Goal: Transaction & Acquisition: Purchase product/service

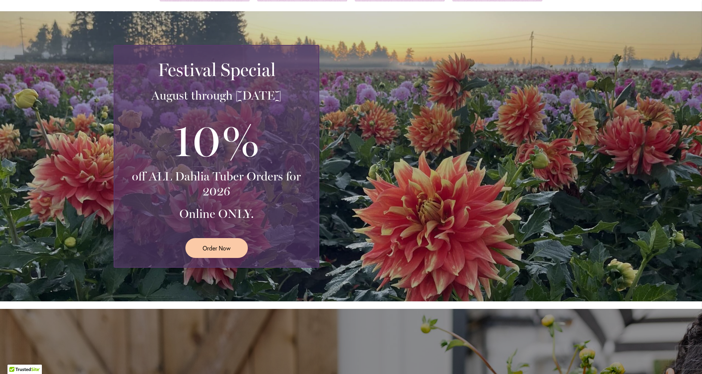
scroll to position [181, 0]
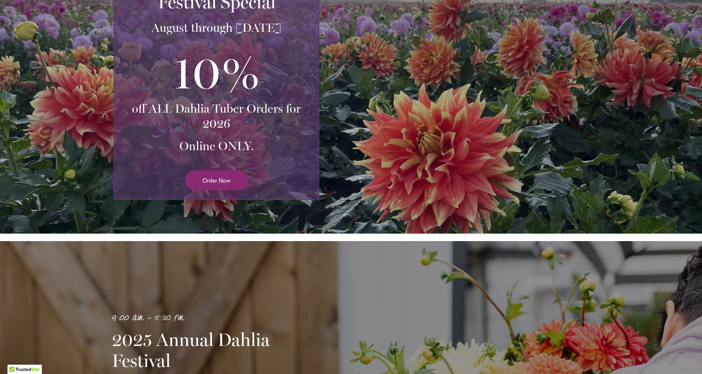
click at [225, 180] on span "Order Now" at bounding box center [217, 180] width 28 height 9
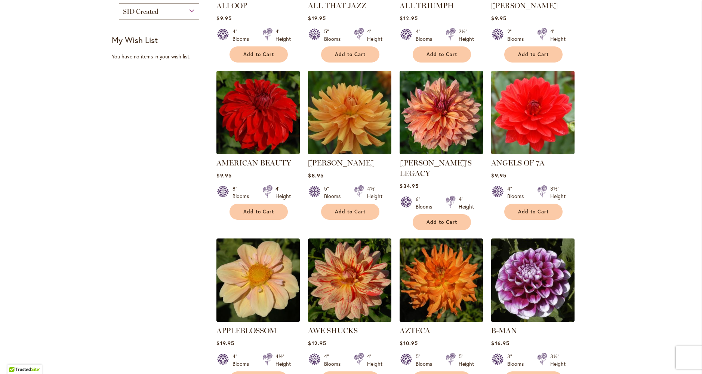
scroll to position [489, 0]
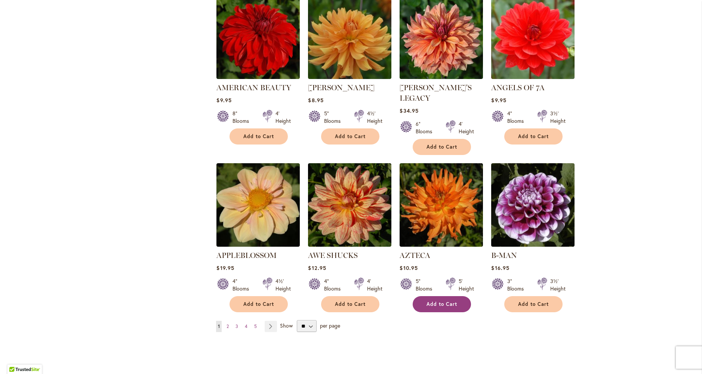
click at [441, 301] on span "Add to Cart" at bounding box center [442, 304] width 31 height 6
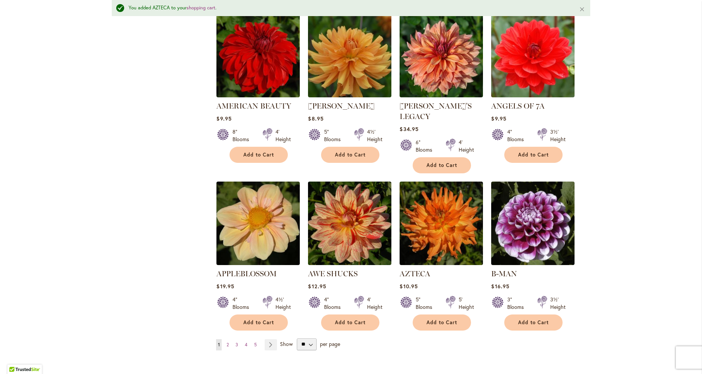
scroll to position [587, 0]
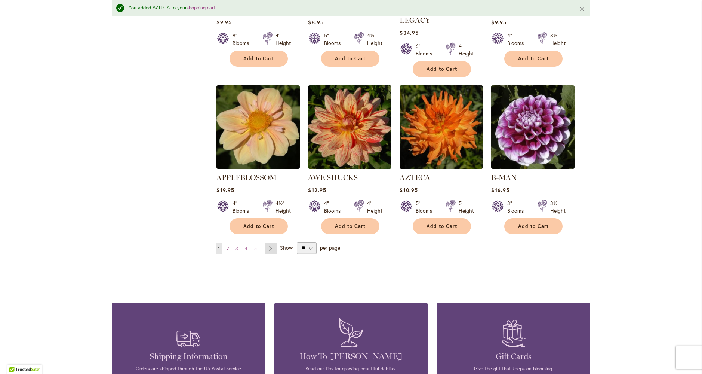
click at [265, 243] on link "Page Next" at bounding box center [271, 248] width 12 height 11
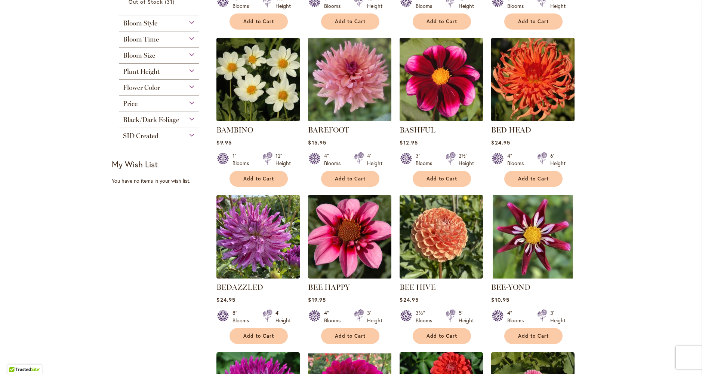
scroll to position [356, 0]
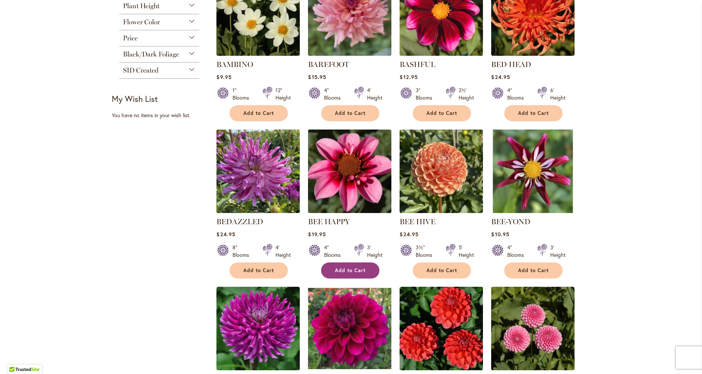
click at [352, 269] on span "Add to Cart" at bounding box center [350, 270] width 31 height 6
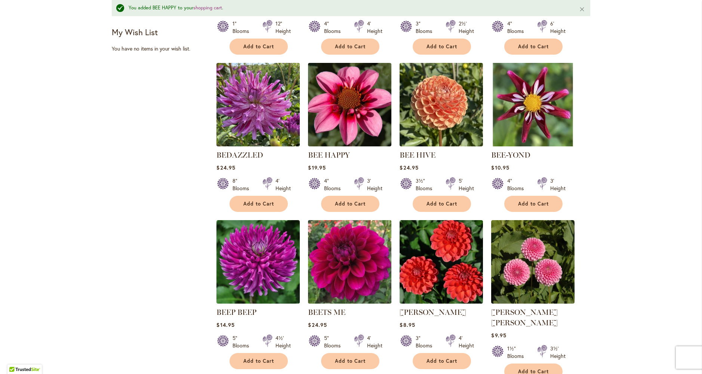
scroll to position [670, 0]
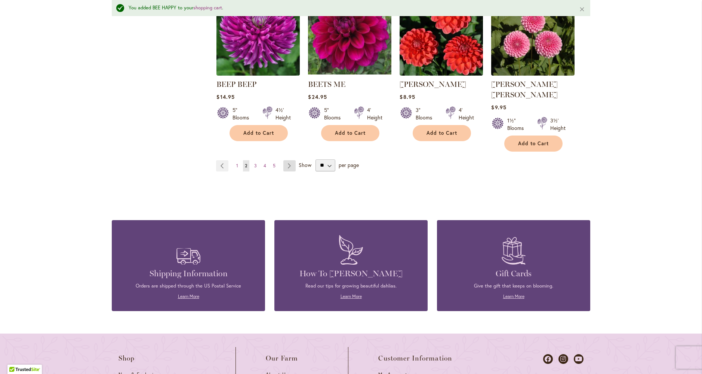
click at [287, 160] on link "Page Next" at bounding box center [289, 165] width 12 height 11
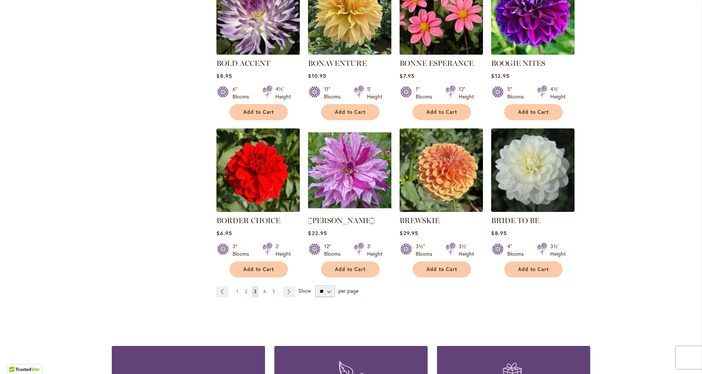
scroll to position [580, 0]
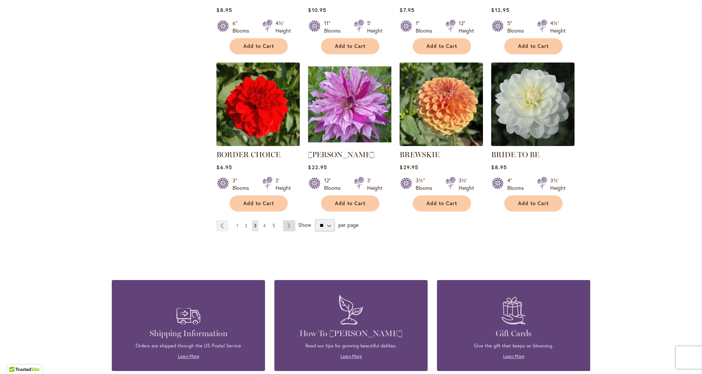
click at [286, 224] on link "Page Next" at bounding box center [289, 225] width 12 height 11
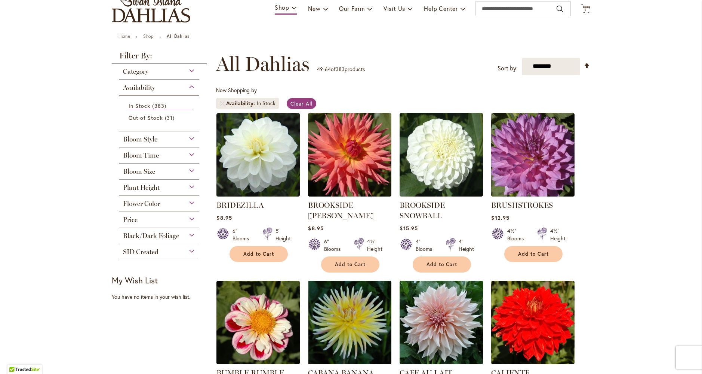
scroll to position [198, 0]
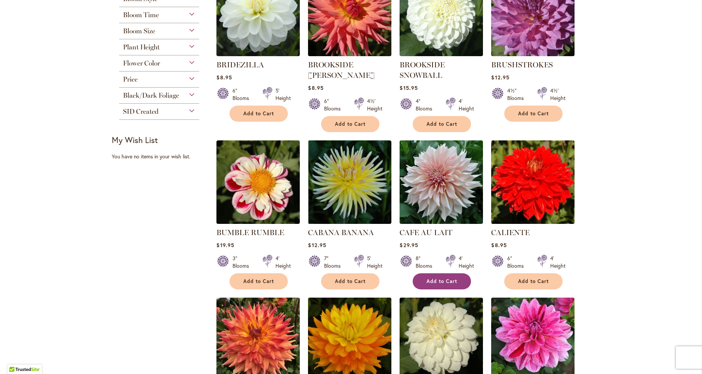
click at [442, 280] on span "Add to Cart" at bounding box center [442, 281] width 31 height 6
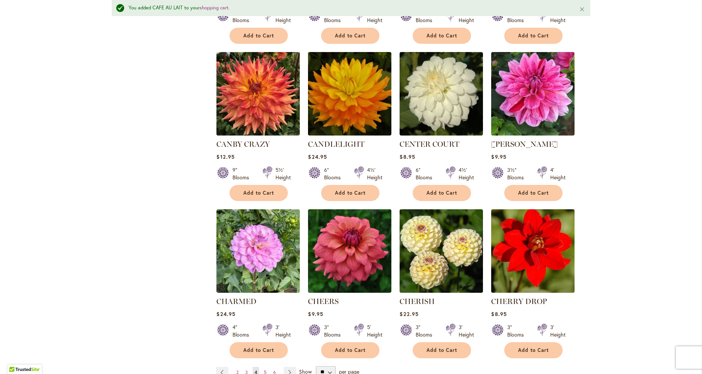
scroll to position [582, 0]
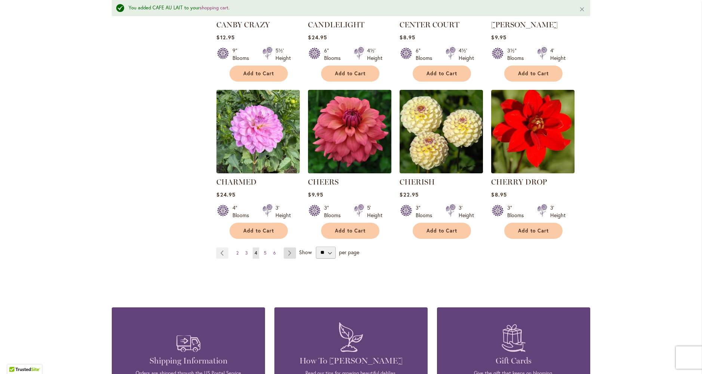
click at [285, 253] on link "Page Next" at bounding box center [290, 252] width 12 height 11
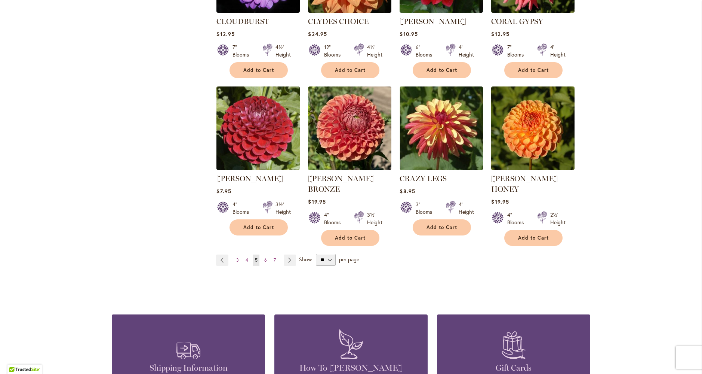
scroll to position [619, 0]
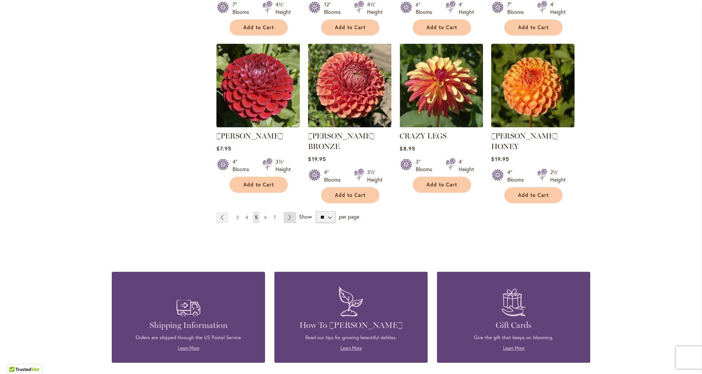
click at [284, 212] on link "Page Next" at bounding box center [290, 217] width 12 height 11
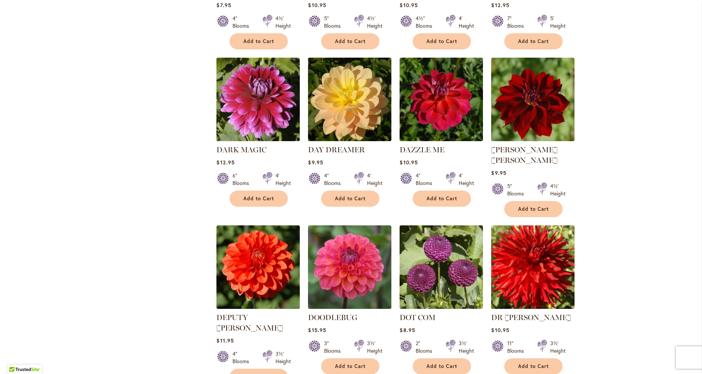
scroll to position [571, 0]
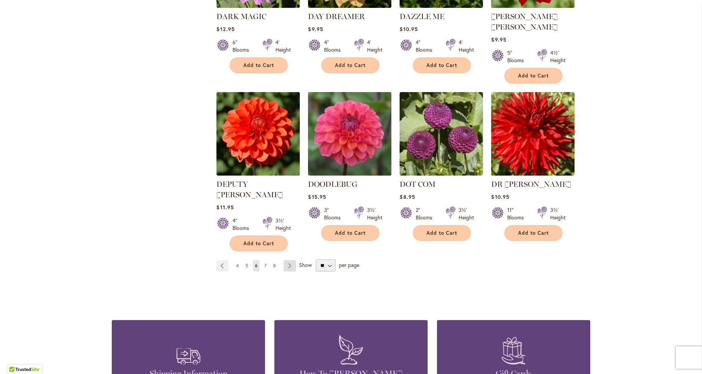
click at [288, 260] on link "Page Next" at bounding box center [290, 265] width 12 height 11
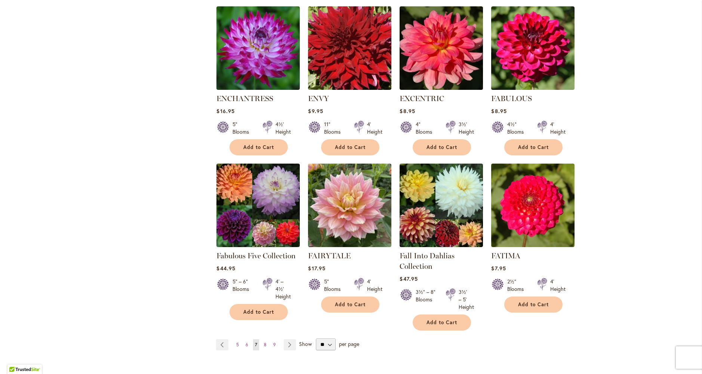
scroll to position [512, 0]
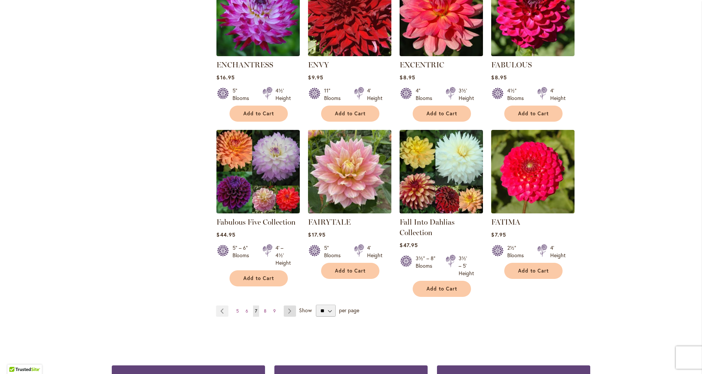
click at [289, 310] on link "Page Next" at bounding box center [290, 310] width 12 height 11
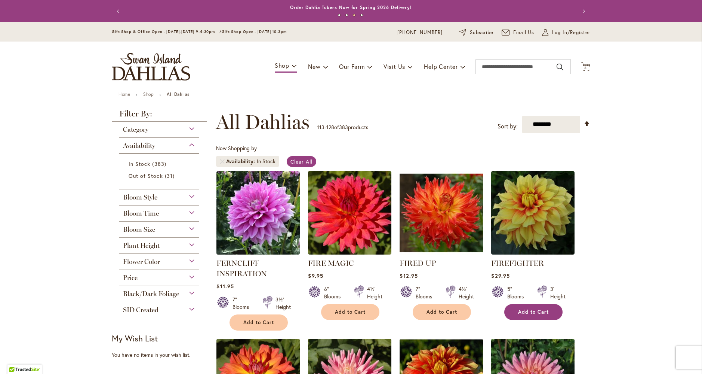
click at [529, 310] on span "Add to Cart" at bounding box center [533, 311] width 31 height 6
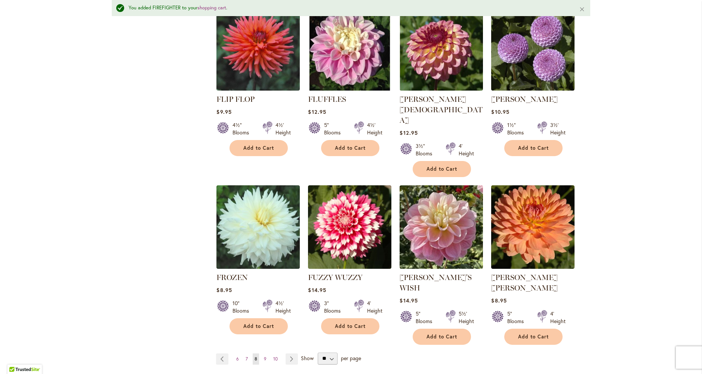
scroll to position [614, 0]
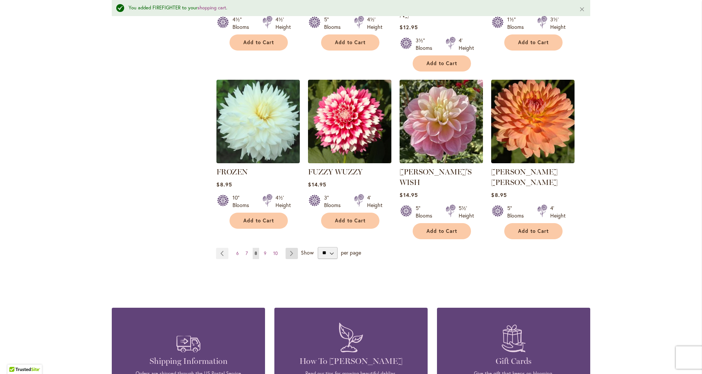
click at [292, 248] on link "Page Next" at bounding box center [292, 253] width 12 height 11
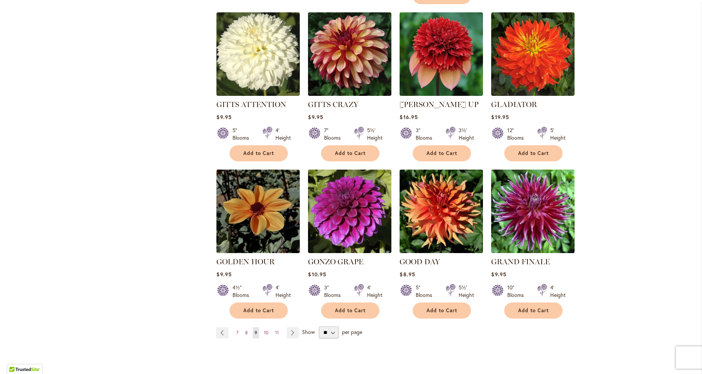
scroll to position [556, 0]
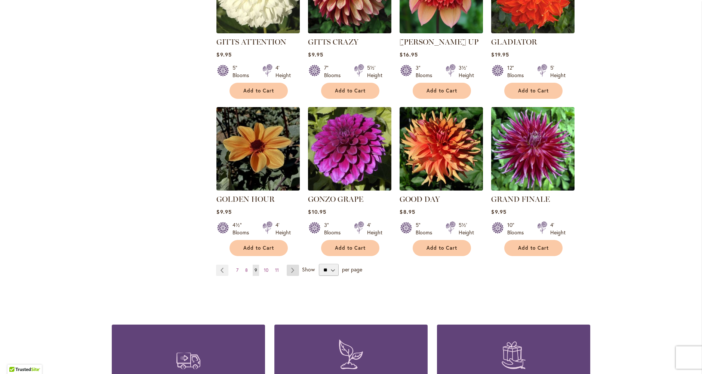
click at [291, 264] on link "Page Next" at bounding box center [293, 269] width 12 height 11
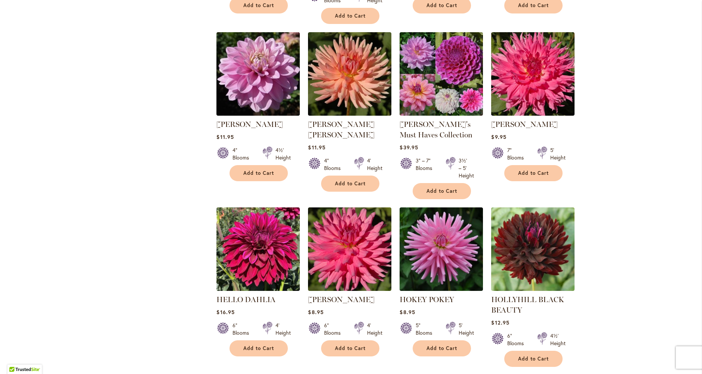
scroll to position [558, 0]
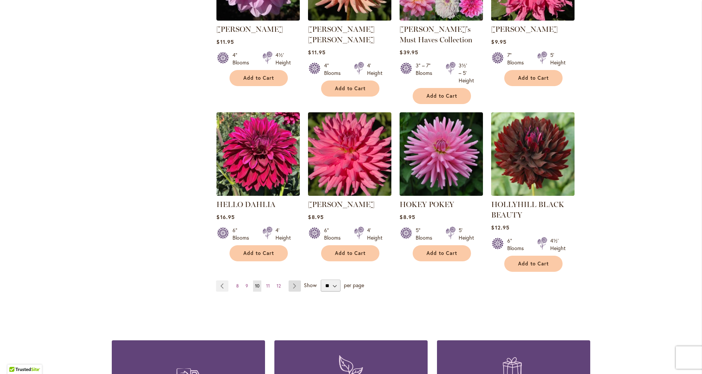
click at [289, 285] on link "Page Next" at bounding box center [295, 285] width 12 height 11
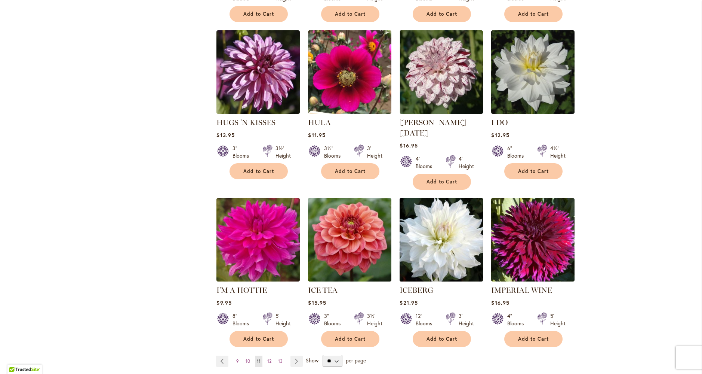
scroll to position [508, 0]
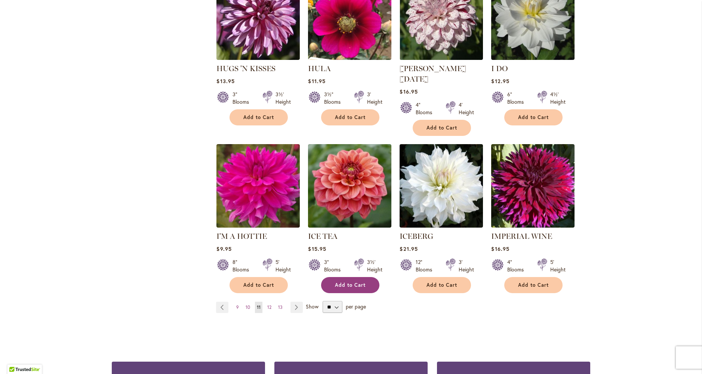
click at [338, 282] on span "Add to Cart" at bounding box center [350, 285] width 31 height 6
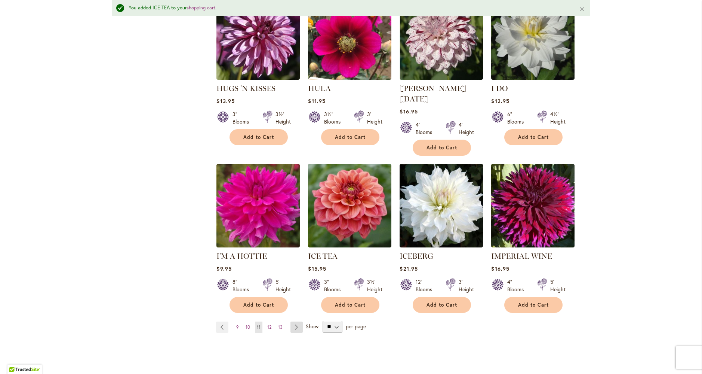
click at [294, 321] on link "Page Next" at bounding box center [297, 326] width 12 height 11
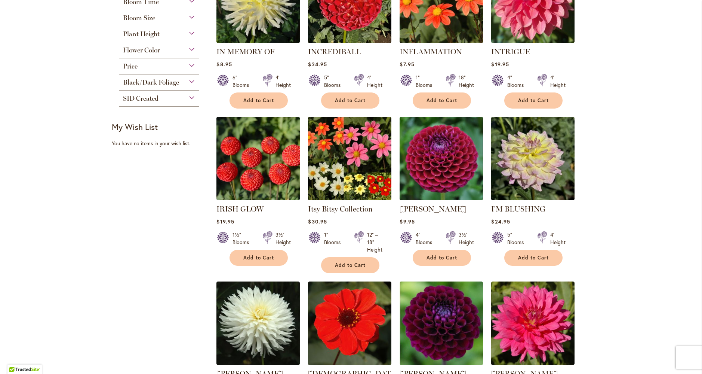
scroll to position [275, 0]
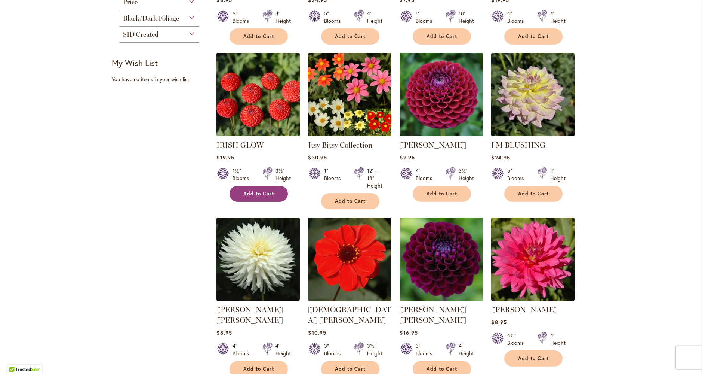
click at [251, 194] on span "Add to Cart" at bounding box center [258, 193] width 31 height 6
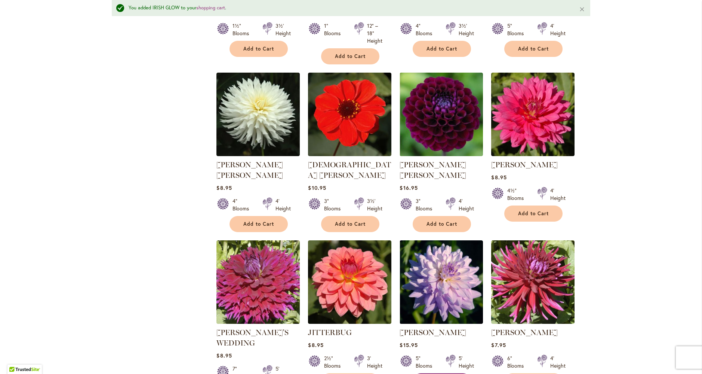
scroll to position [559, 0]
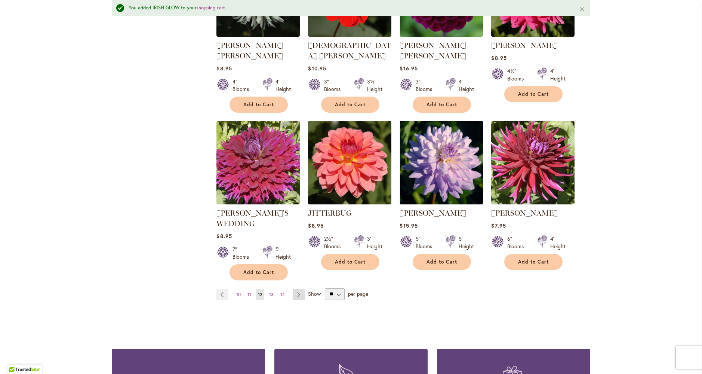
click at [296, 289] on link "Page Next" at bounding box center [299, 294] width 12 height 11
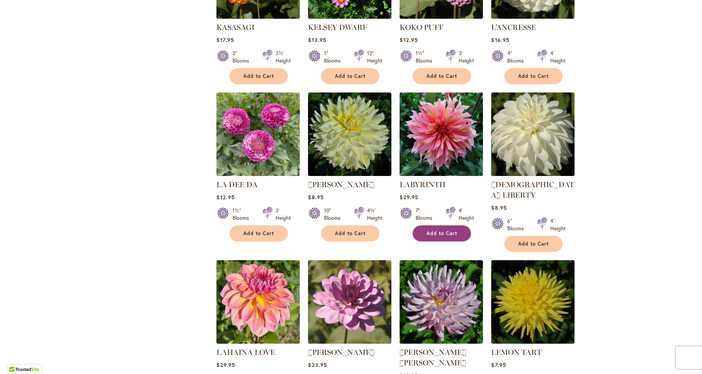
scroll to position [458, 0]
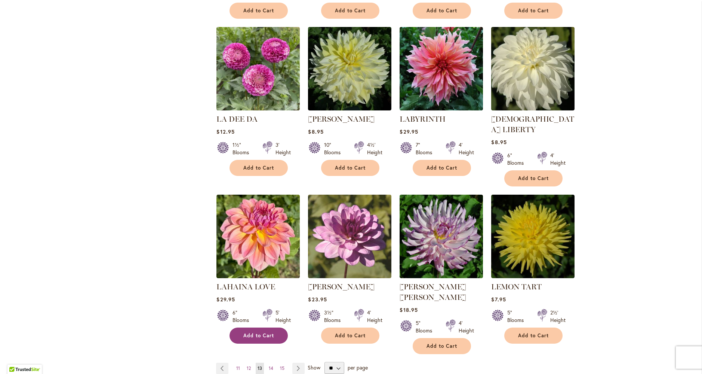
click at [259, 327] on button "Add to Cart" at bounding box center [259, 335] width 58 height 16
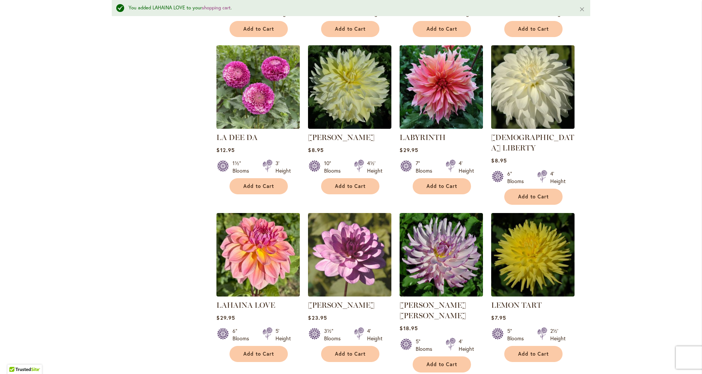
scroll to position [527, 0]
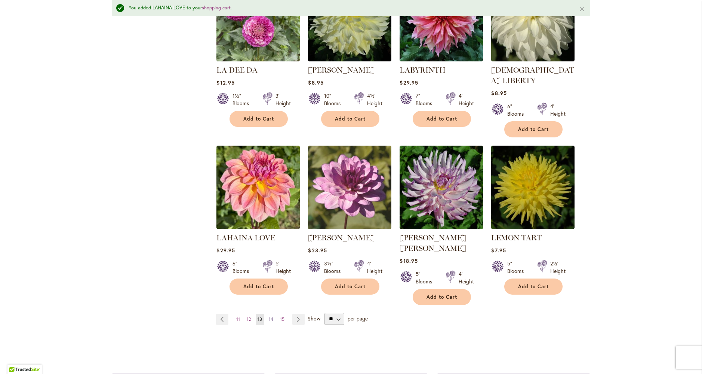
click at [269, 316] on span "14" at bounding box center [271, 319] width 4 height 6
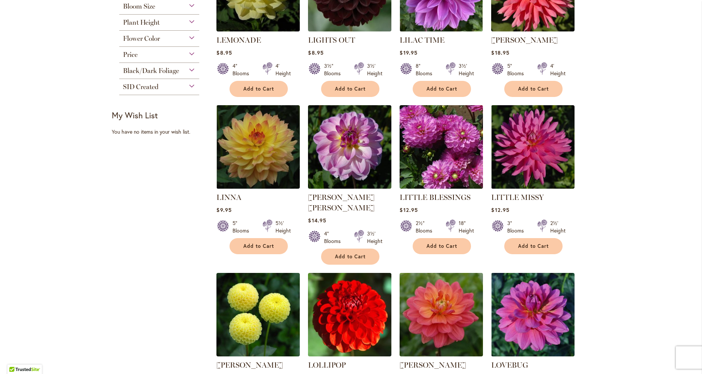
scroll to position [290, 0]
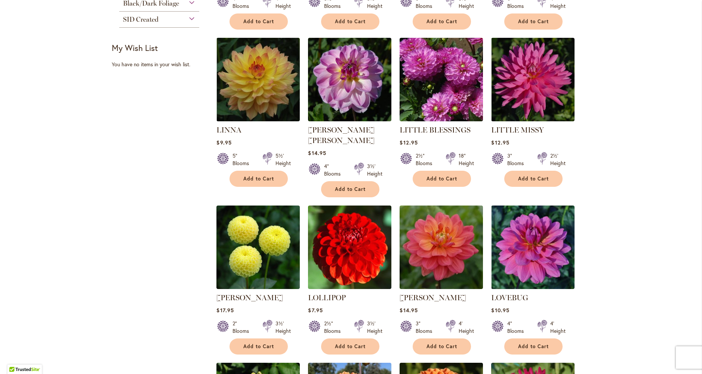
click at [433, 343] on span "Add to Cart" at bounding box center [442, 346] width 31 height 6
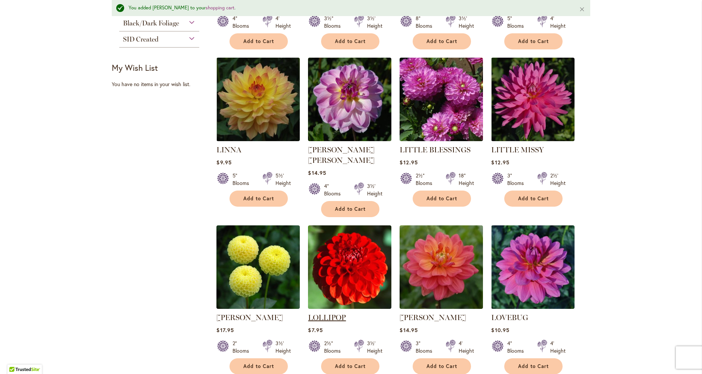
scroll to position [419, 0]
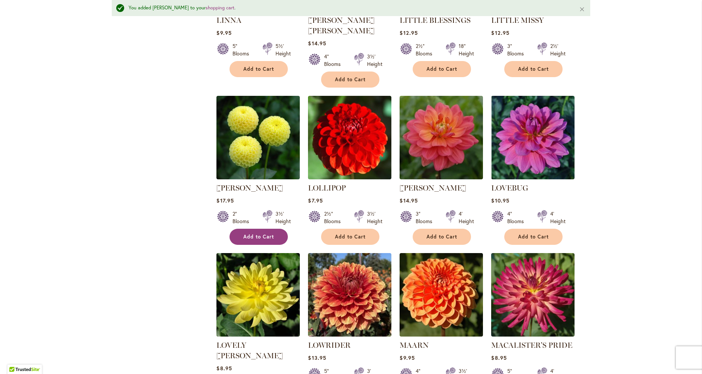
click at [254, 233] on span "Add to Cart" at bounding box center [258, 236] width 31 height 6
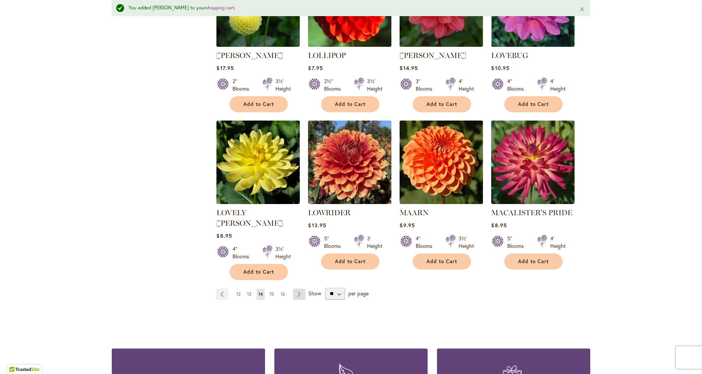
click at [295, 288] on link "Page Next" at bounding box center [299, 293] width 12 height 11
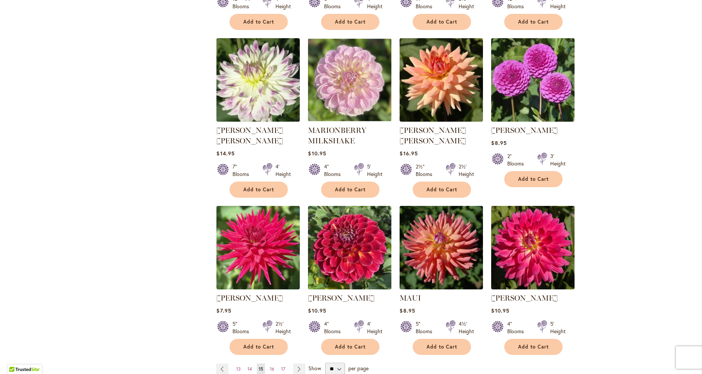
scroll to position [491, 0]
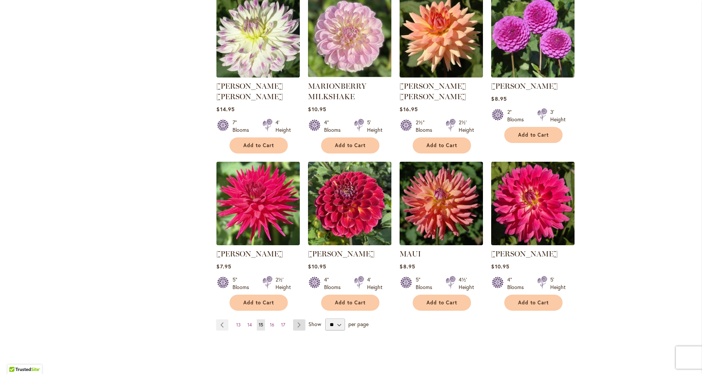
click at [298, 324] on link "Page Next" at bounding box center [299, 324] width 12 height 11
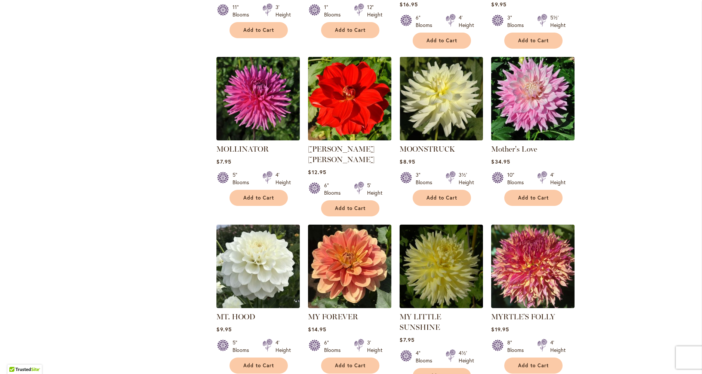
scroll to position [591, 0]
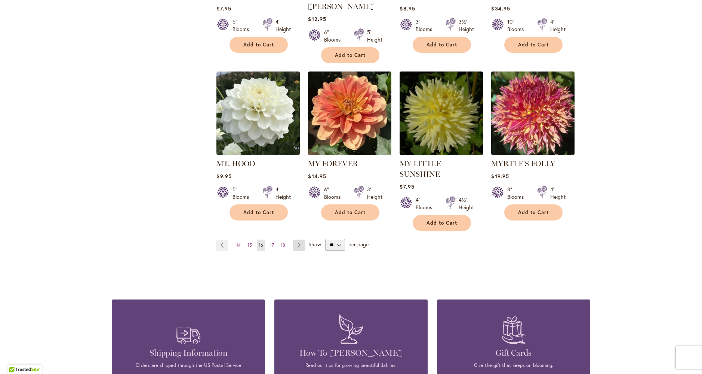
click at [297, 239] on link "Page Next" at bounding box center [299, 244] width 12 height 11
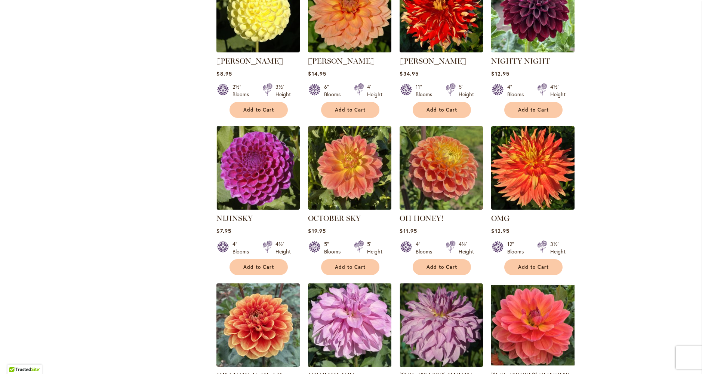
scroll to position [482, 0]
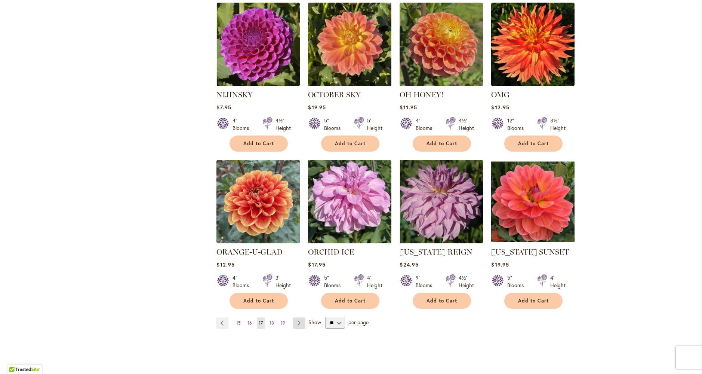
click at [300, 322] on link "Page Next" at bounding box center [299, 322] width 12 height 11
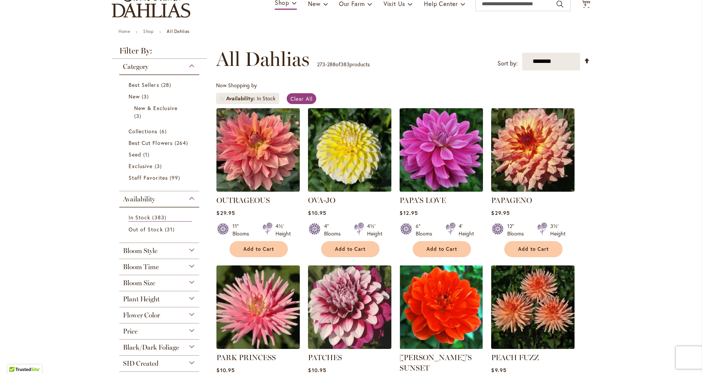
scroll to position [64, 0]
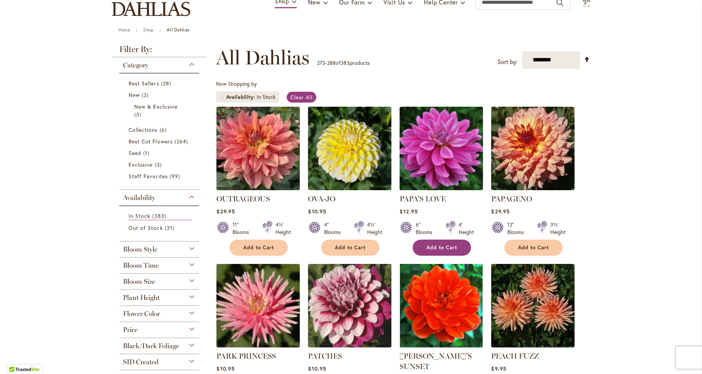
click at [432, 244] on span "Add to Cart" at bounding box center [442, 247] width 31 height 6
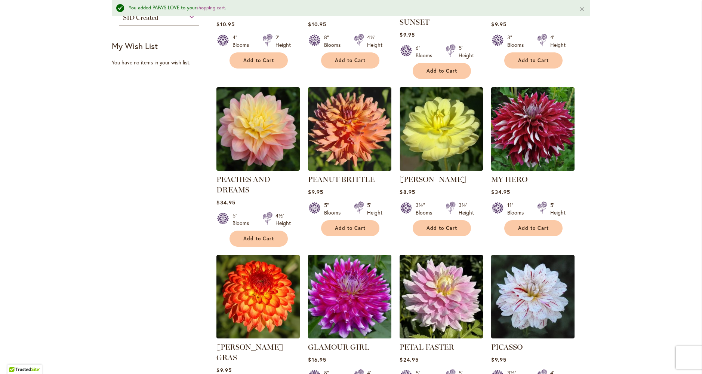
scroll to position [512, 0]
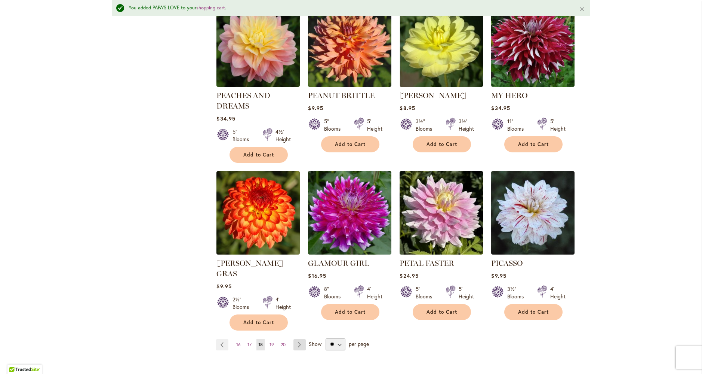
click at [296, 339] on link "Page Next" at bounding box center [299, 344] width 12 height 11
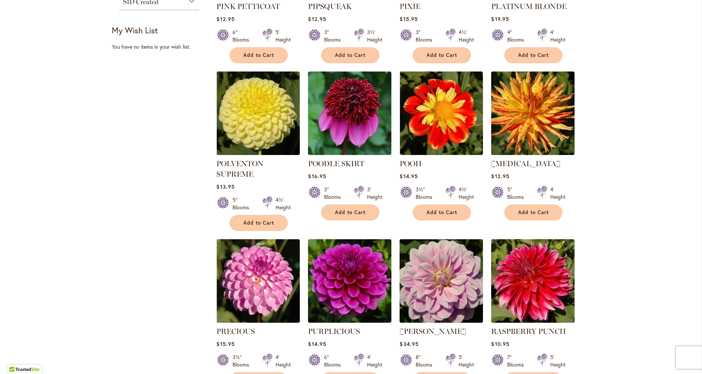
scroll to position [480, 0]
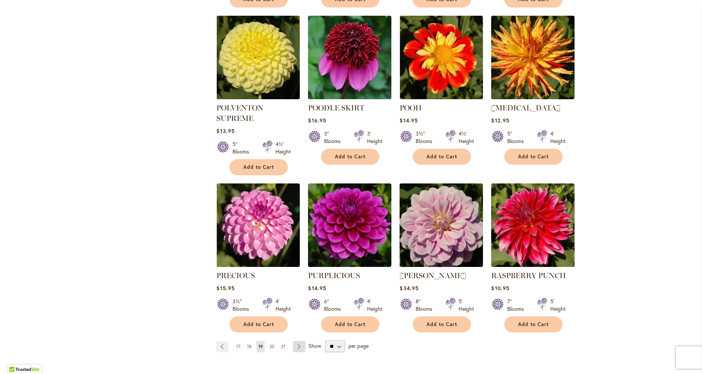
click at [294, 341] on link "Page Next" at bounding box center [299, 346] width 12 height 11
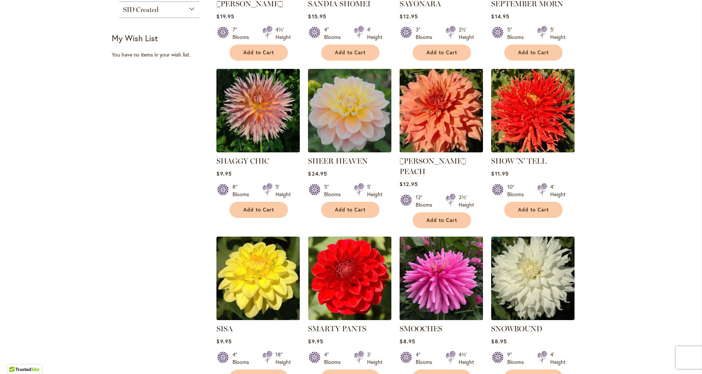
scroll to position [530, 0]
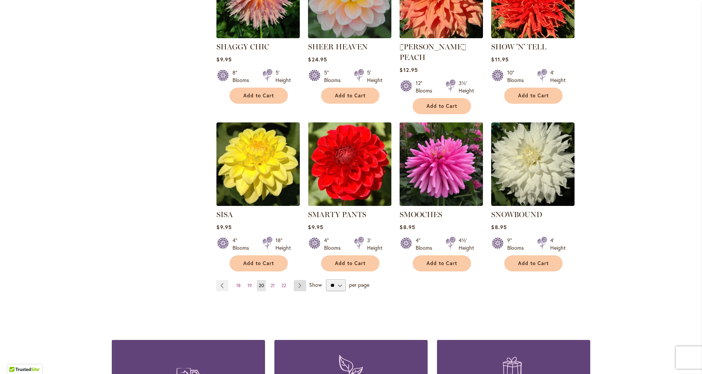
click at [296, 280] on link "Page Next" at bounding box center [300, 285] width 12 height 11
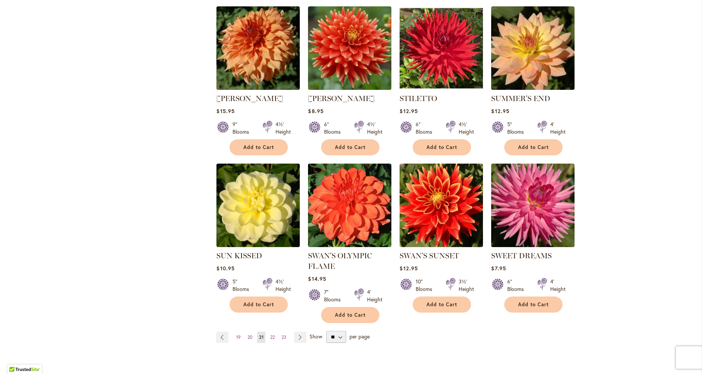
scroll to position [534, 0]
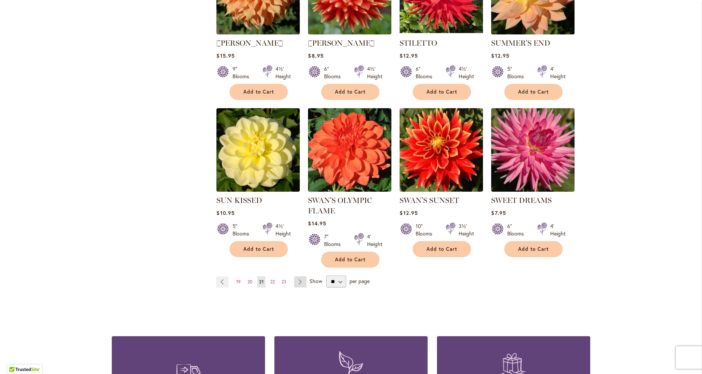
click at [297, 280] on link "Page Next" at bounding box center [300, 281] width 12 height 11
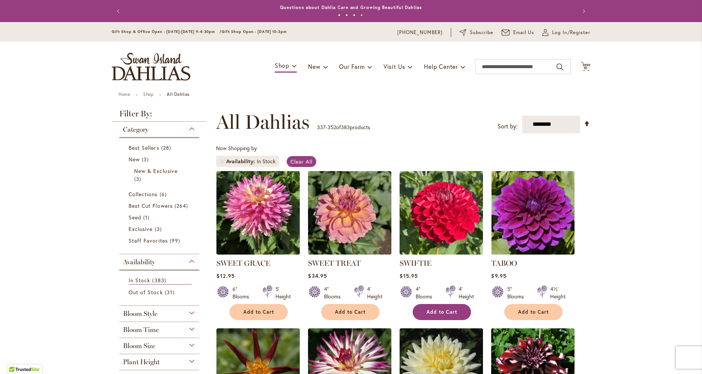
click at [433, 313] on span "Add to Cart" at bounding box center [442, 311] width 31 height 6
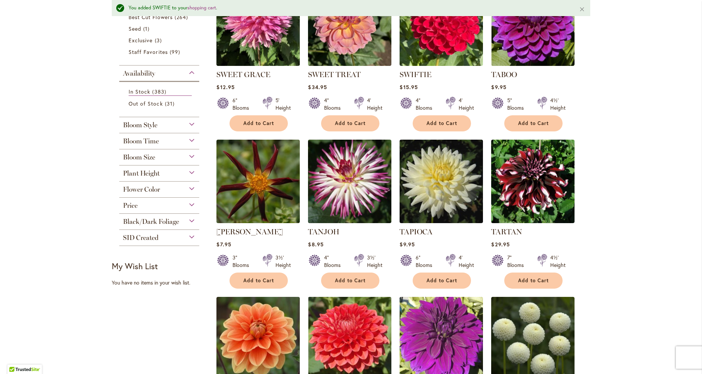
scroll to position [359, 0]
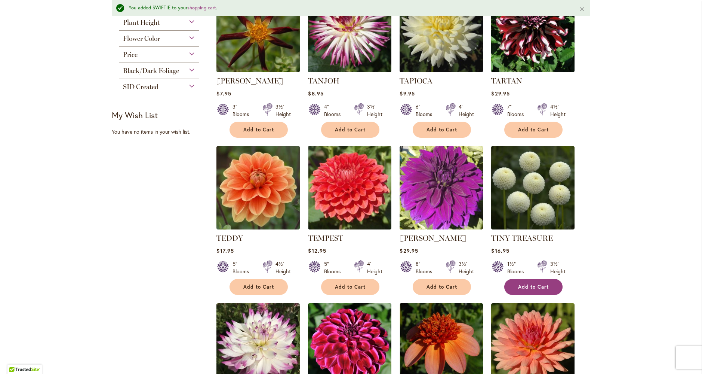
click at [530, 283] on span "Add to Cart" at bounding box center [533, 286] width 31 height 6
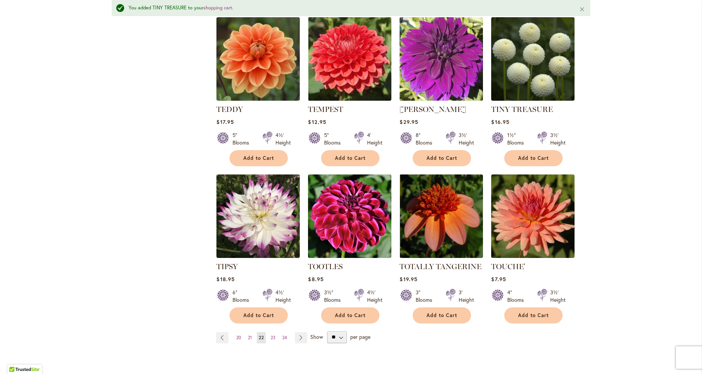
scroll to position [500, 0]
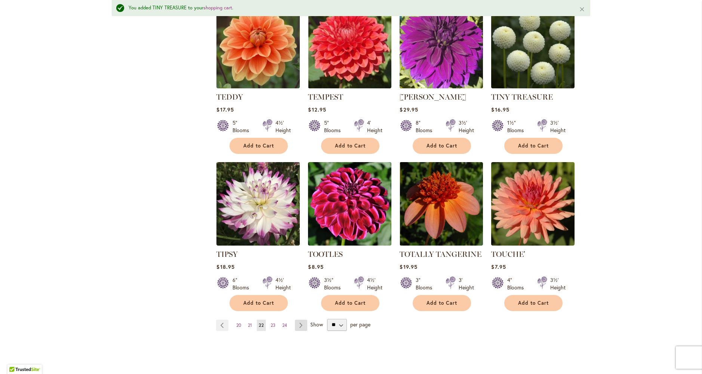
click at [298, 324] on link "Page Next" at bounding box center [301, 324] width 12 height 11
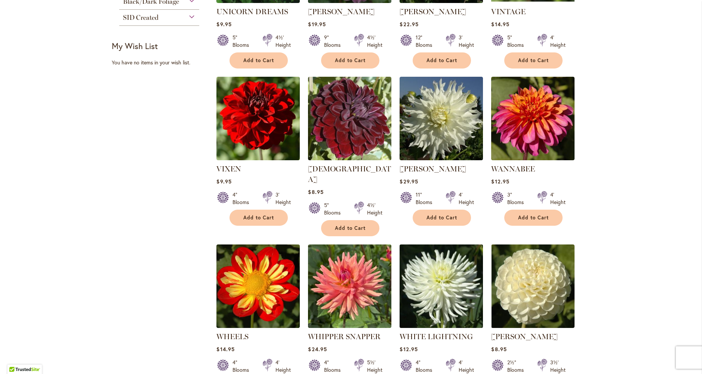
scroll to position [482, 0]
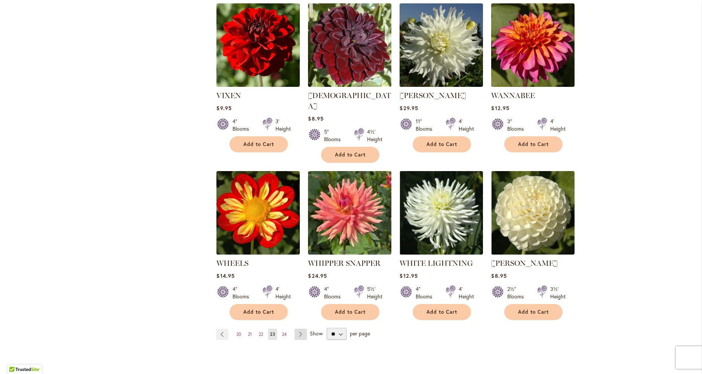
click at [298, 328] on link "Page Next" at bounding box center [301, 333] width 12 height 11
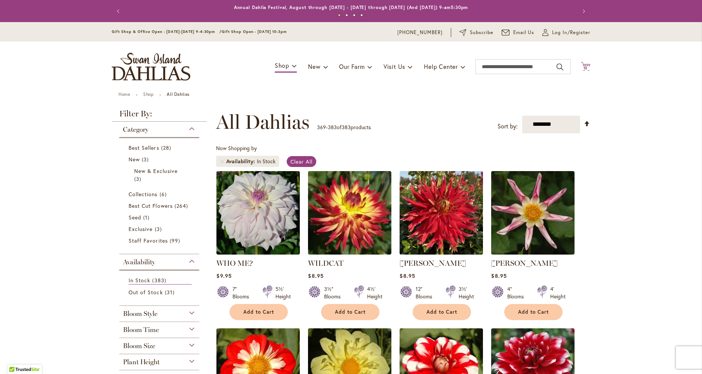
click at [585, 66] on span "12 12 items" at bounding box center [585, 68] width 7 height 4
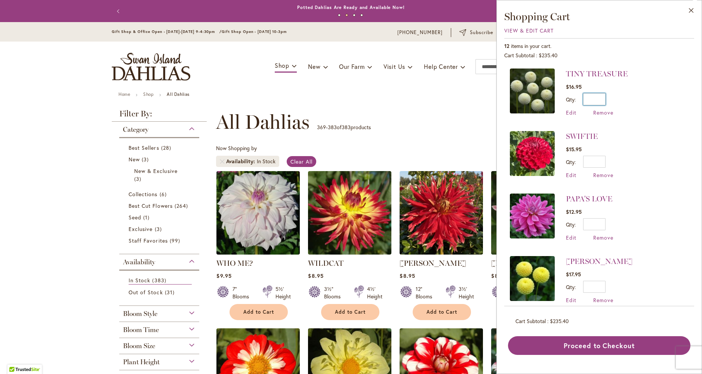
drag, startPoint x: 598, startPoint y: 100, endPoint x: 606, endPoint y: 95, distance: 10.0
click at [606, 95] on div "Qty * Update" at bounding box center [597, 99] width 62 height 12
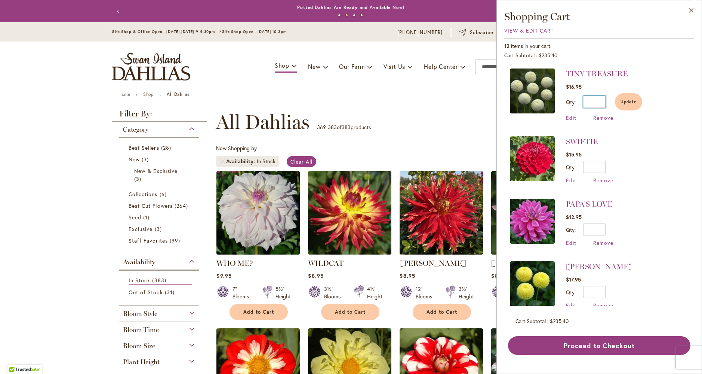
drag, startPoint x: 604, startPoint y: 101, endPoint x: 593, endPoint y: 104, distance: 11.5
click at [593, 104] on input "**" at bounding box center [594, 102] width 22 height 12
type input "*"
click at [626, 102] on span "Update" at bounding box center [629, 101] width 16 height 5
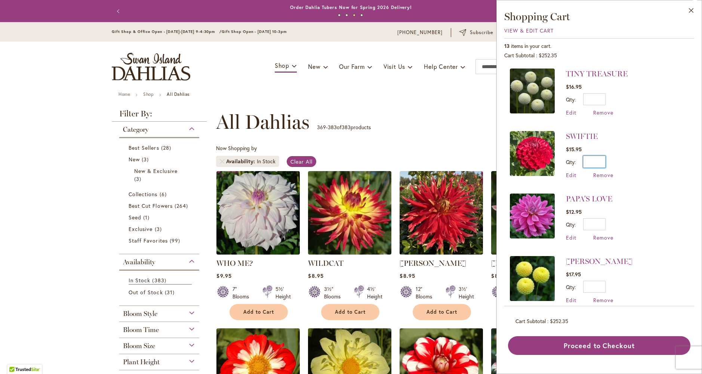
drag, startPoint x: 603, startPoint y: 161, endPoint x: 594, endPoint y: 165, distance: 10.1
click at [594, 165] on input "*" at bounding box center [594, 162] width 22 height 12
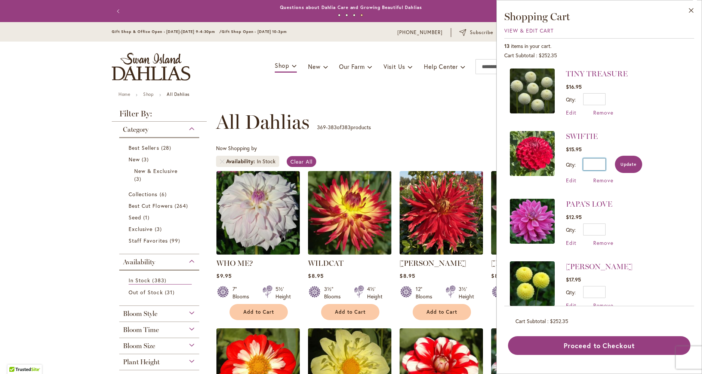
type input "*"
click at [629, 166] on span "Update" at bounding box center [629, 164] width 16 height 5
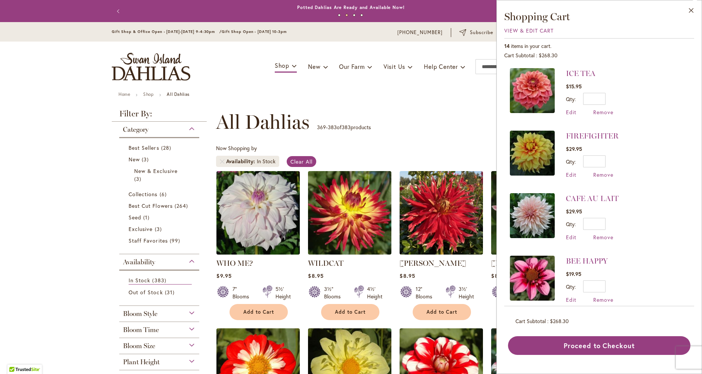
scroll to position [439, 0]
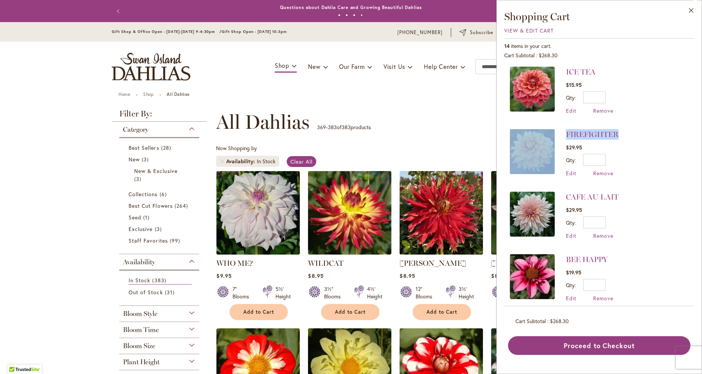
drag, startPoint x: 637, startPoint y: 133, endPoint x: 654, endPoint y: 114, distance: 25.4
click at [654, 114] on ol "TINY TREASURE $16.95 Qty * Update Edit Remove" at bounding box center [599, 0] width 179 height 742
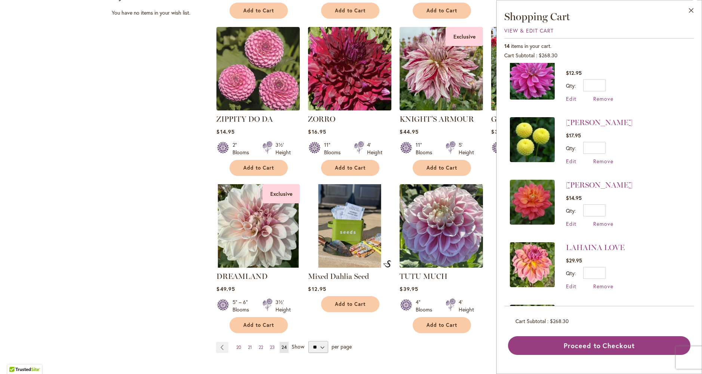
scroll to position [562, 0]
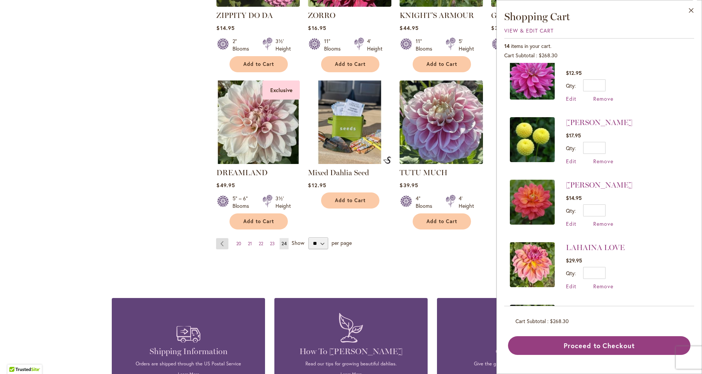
click at [221, 243] on link "Page Previous" at bounding box center [222, 243] width 12 height 11
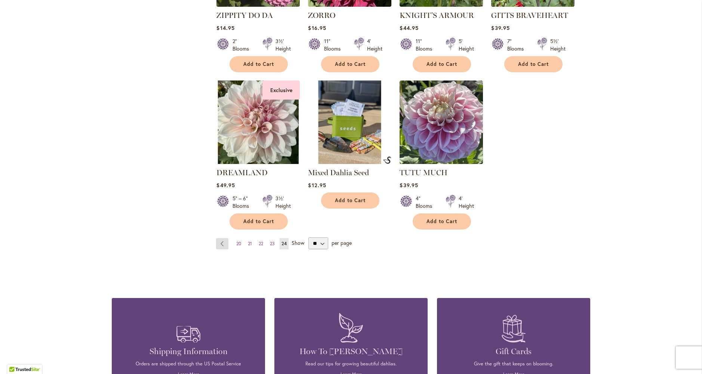
click at [221, 243] on link "Page Previous" at bounding box center [222, 243] width 12 height 11
click at [221, 242] on link "Page Previous" at bounding box center [222, 243] width 12 height 11
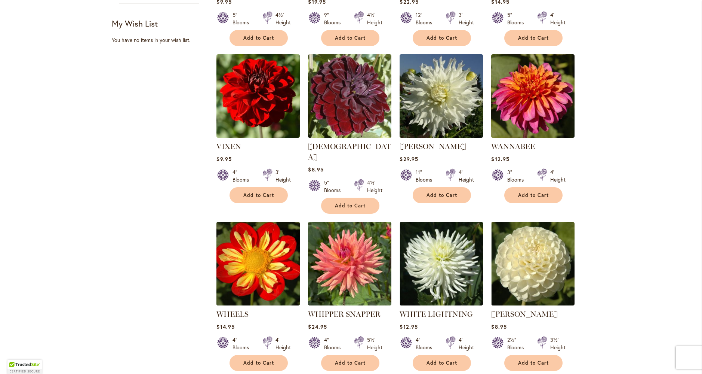
scroll to position [674, 0]
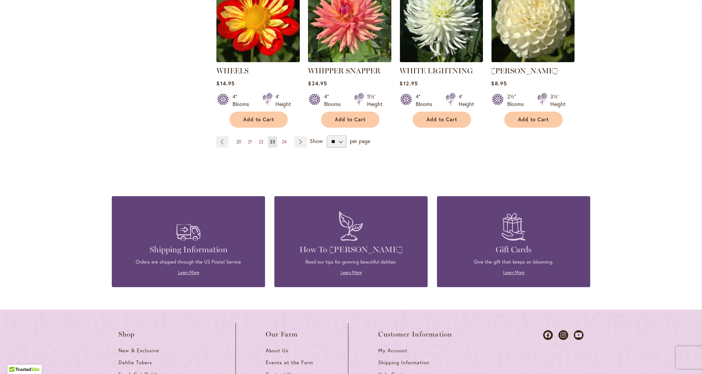
click at [237, 139] on span "20" at bounding box center [238, 142] width 5 height 6
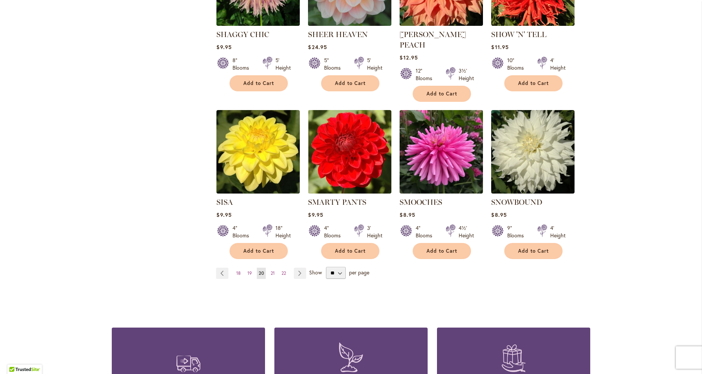
scroll to position [559, 0]
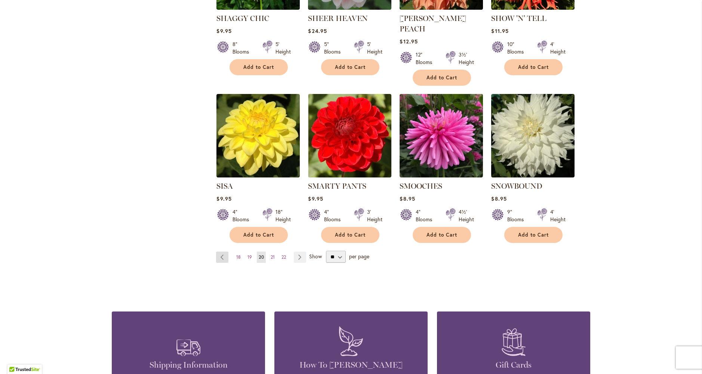
click at [222, 251] on link "Page Previous" at bounding box center [222, 256] width 12 height 11
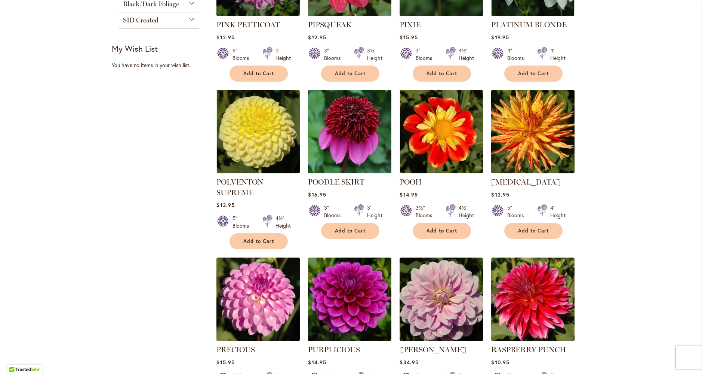
scroll to position [553, 0]
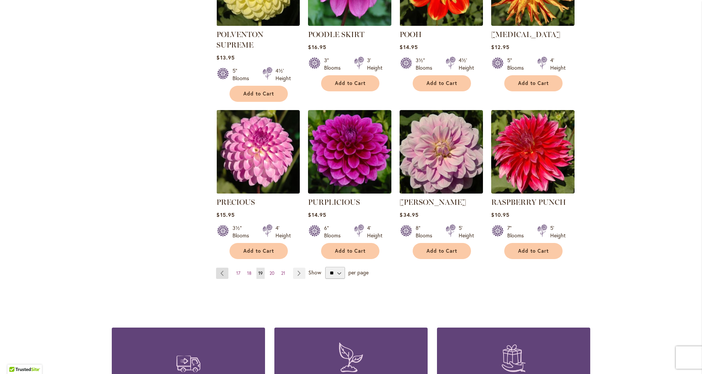
click at [218, 267] on link "Page Previous" at bounding box center [222, 272] width 12 height 11
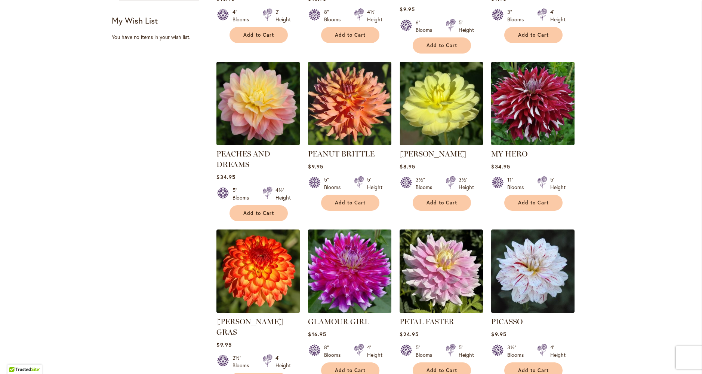
scroll to position [580, 0]
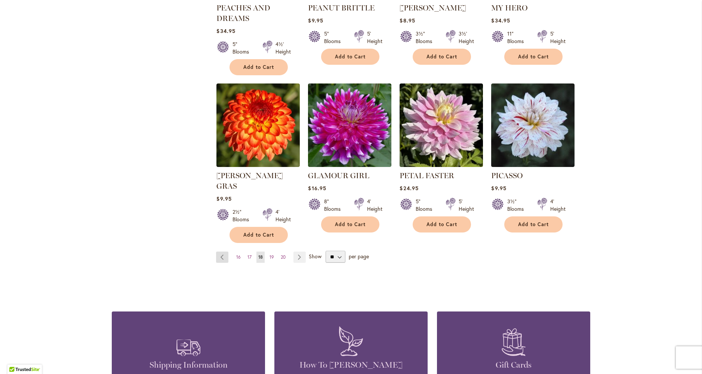
click at [217, 251] on link "Page Previous" at bounding box center [222, 256] width 12 height 11
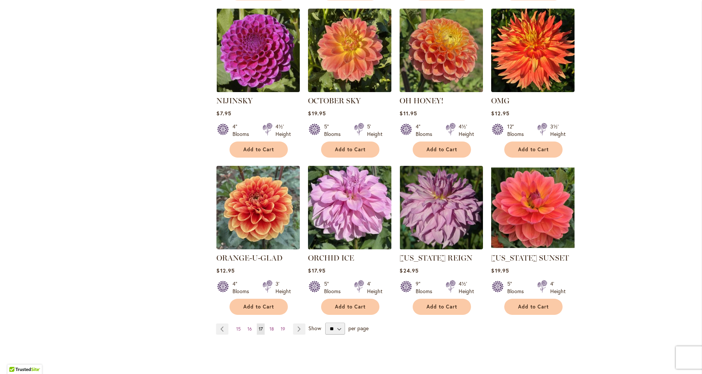
scroll to position [549, 0]
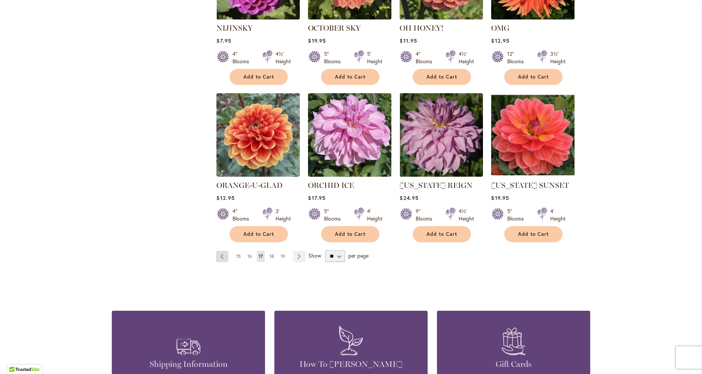
click at [220, 254] on link "Page Previous" at bounding box center [222, 255] width 12 height 11
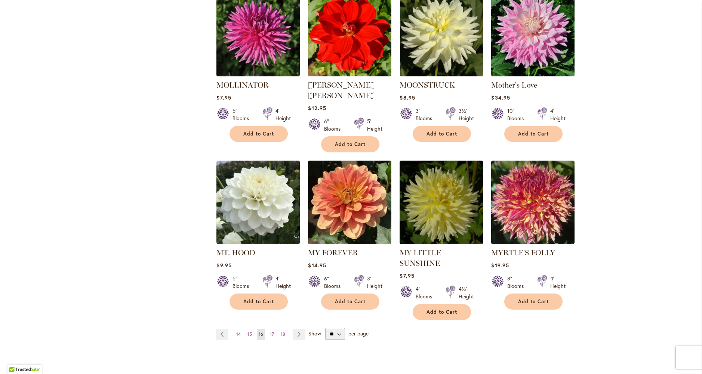
scroll to position [504, 0]
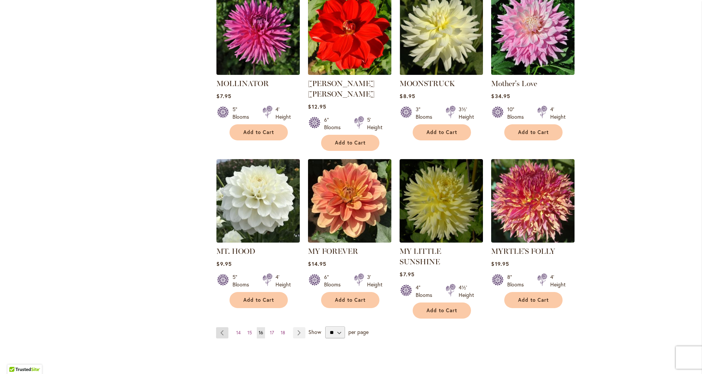
click at [221, 327] on link "Page Previous" at bounding box center [222, 332] width 12 height 11
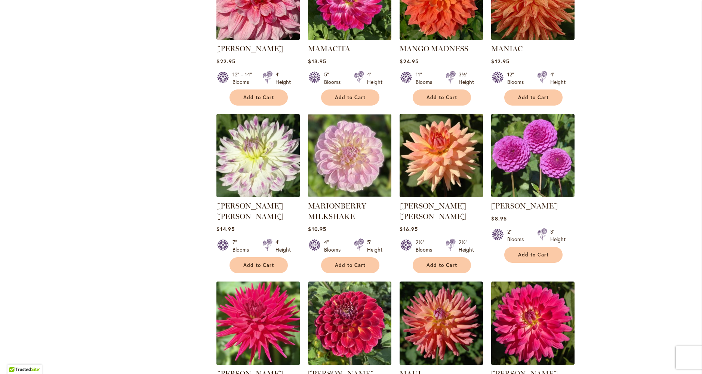
scroll to position [563, 0]
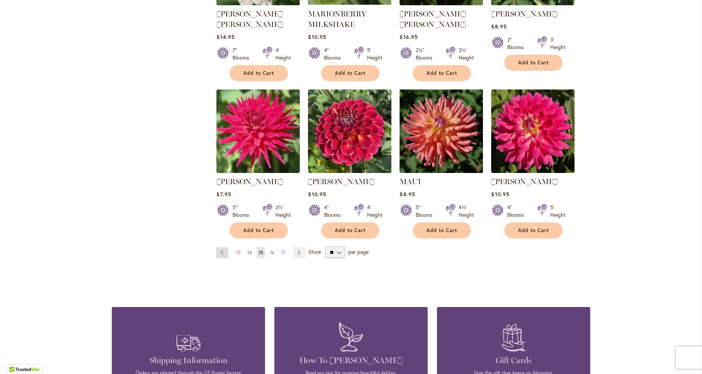
click at [219, 251] on link "Page Previous" at bounding box center [222, 252] width 12 height 11
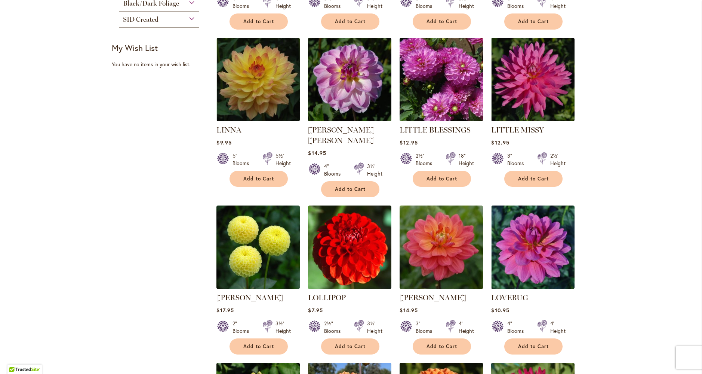
scroll to position [608, 0]
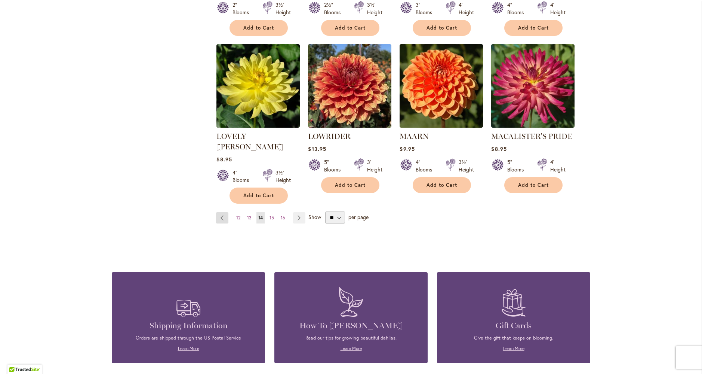
click at [218, 212] on link "Page Previous" at bounding box center [222, 217] width 12 height 11
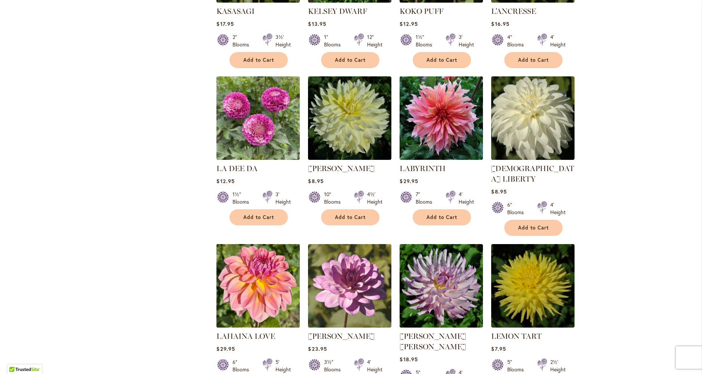
scroll to position [473, 0]
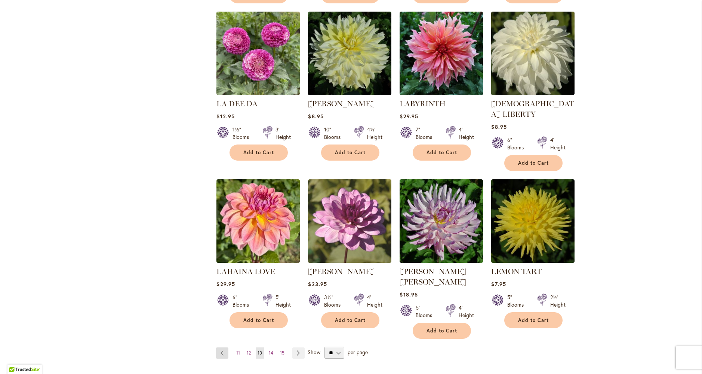
click at [217, 347] on link "Page Previous" at bounding box center [222, 352] width 12 height 11
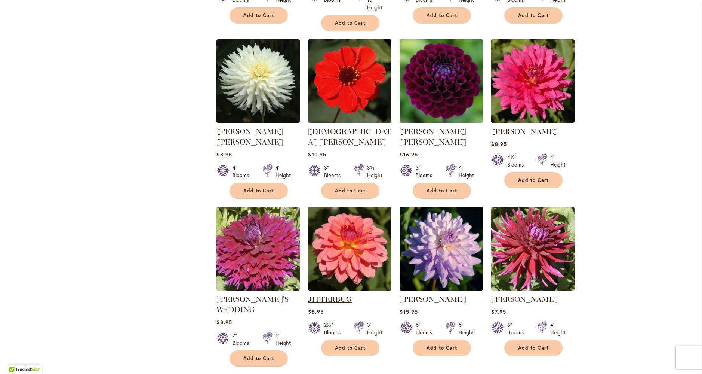
scroll to position [596, 0]
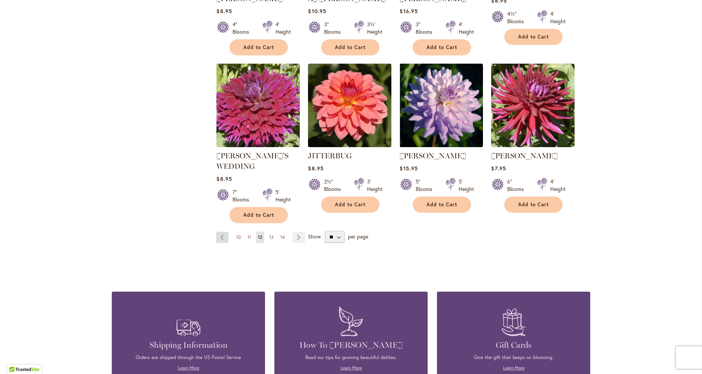
click at [219, 231] on link "Page Previous" at bounding box center [222, 236] width 12 height 11
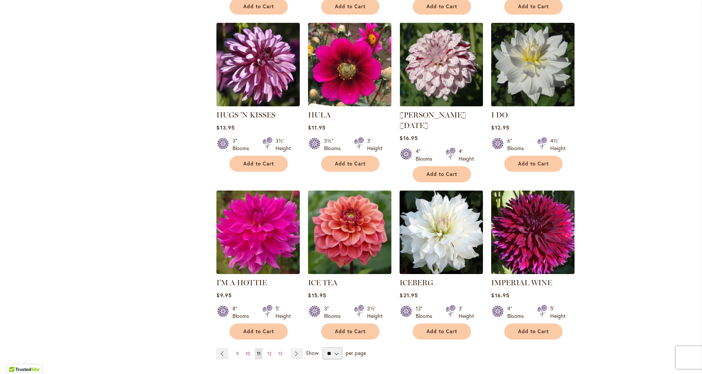
scroll to position [530, 0]
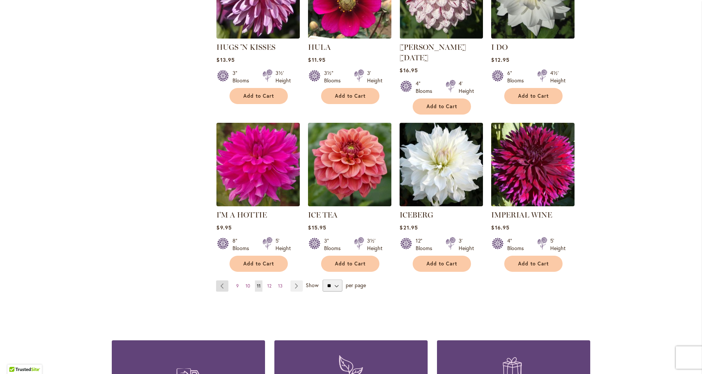
click at [218, 280] on link "Page Previous" at bounding box center [222, 285] width 12 height 11
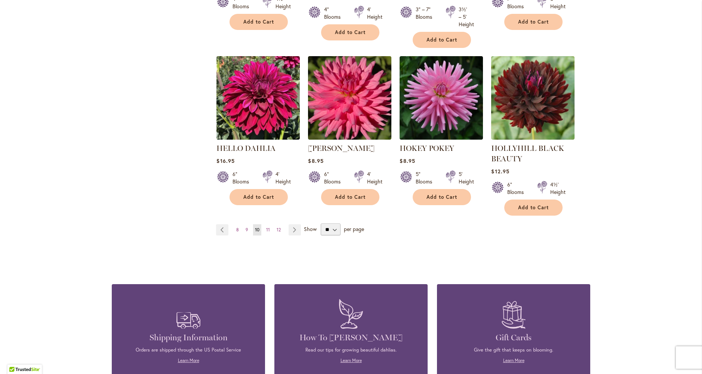
scroll to position [616, 0]
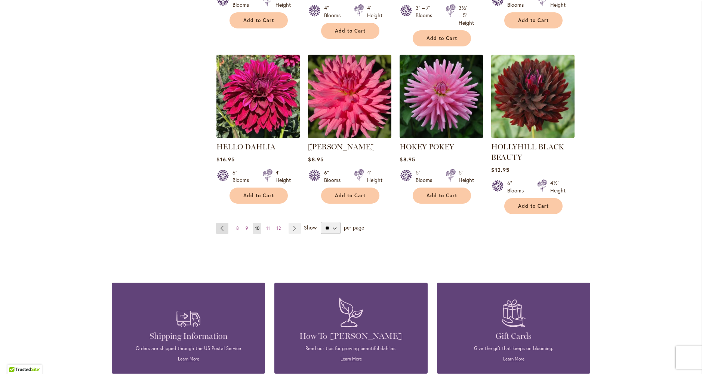
click at [222, 226] on link "Page Previous" at bounding box center [222, 227] width 12 height 11
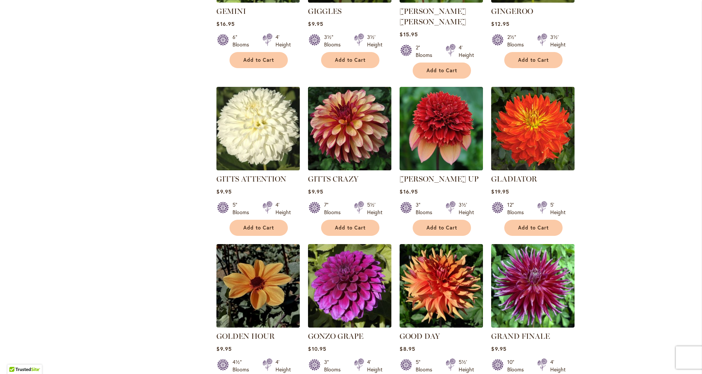
scroll to position [570, 0]
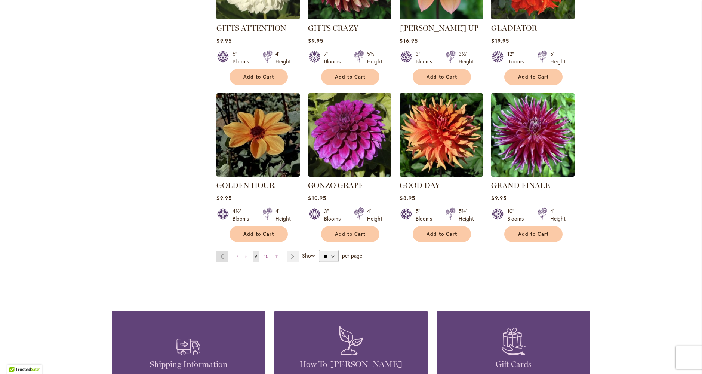
click at [223, 250] on link "Page Previous" at bounding box center [222, 255] width 12 height 11
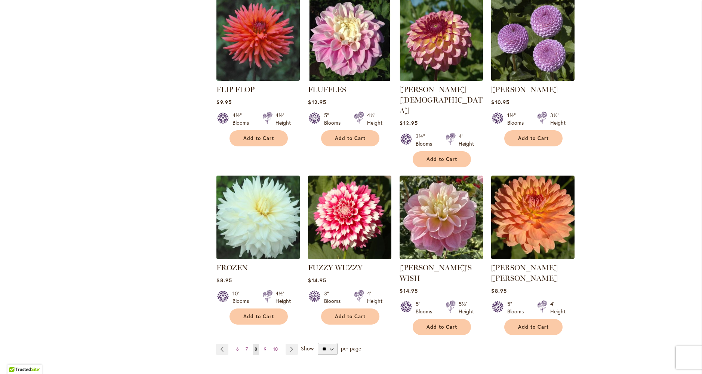
scroll to position [499, 0]
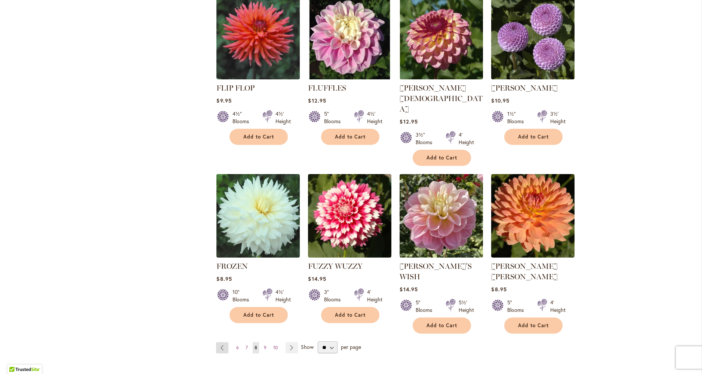
click at [219, 342] on link "Page Previous" at bounding box center [222, 347] width 12 height 11
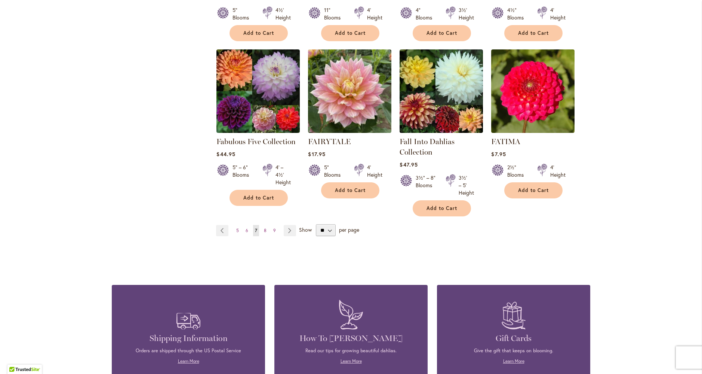
scroll to position [614, 0]
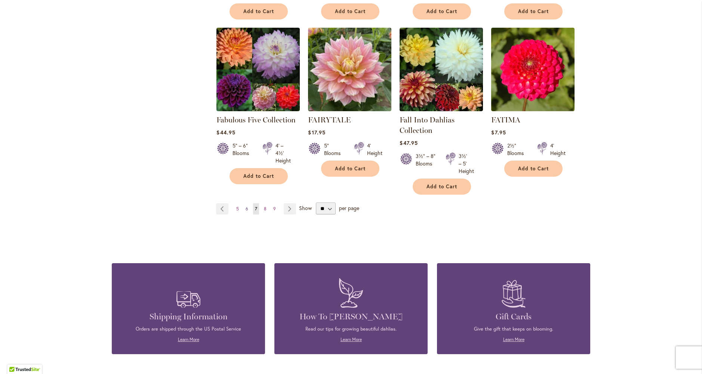
click at [246, 207] on span "6" at bounding box center [247, 209] width 3 height 6
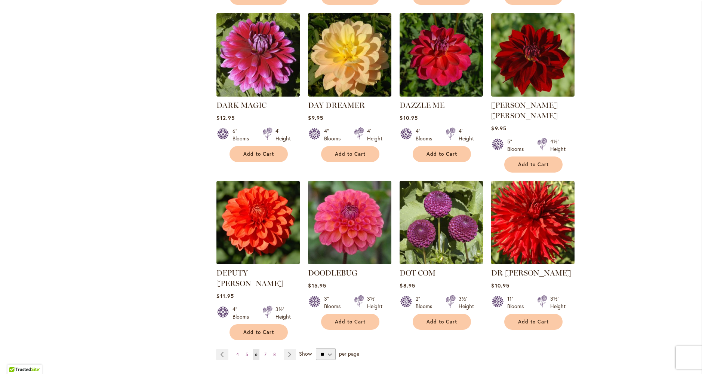
scroll to position [497, 0]
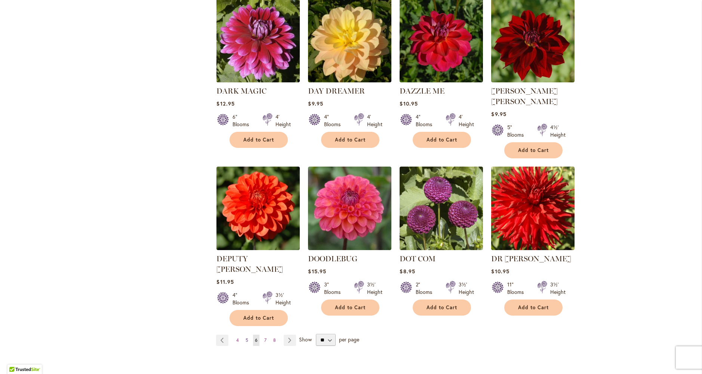
click at [246, 337] on span "5" at bounding box center [247, 340] width 3 height 6
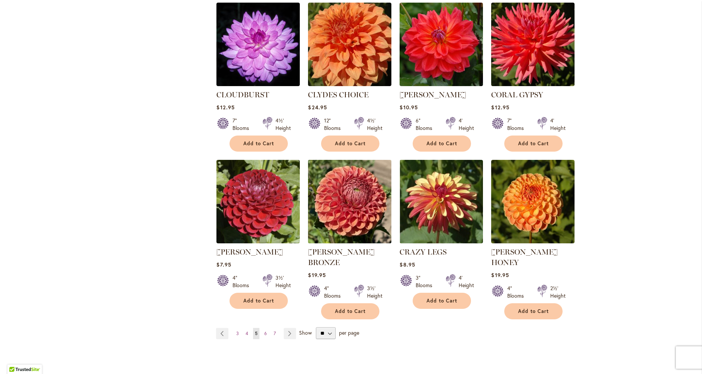
scroll to position [590, 0]
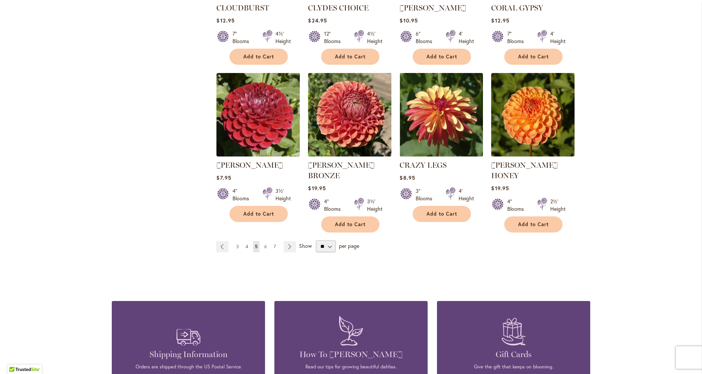
click at [246, 243] on span "4" at bounding box center [247, 246] width 3 height 6
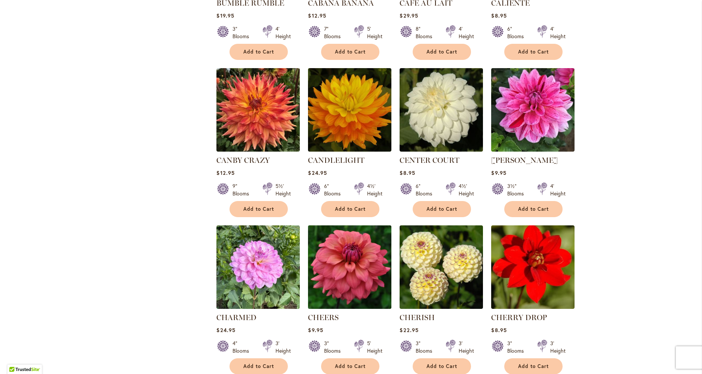
scroll to position [485, 0]
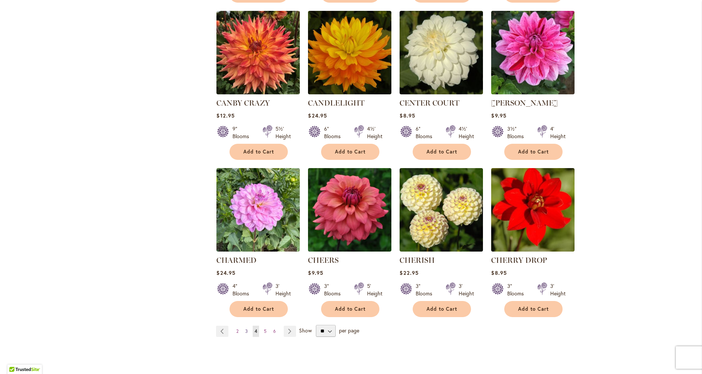
click at [245, 329] on span "3" at bounding box center [246, 331] width 3 height 6
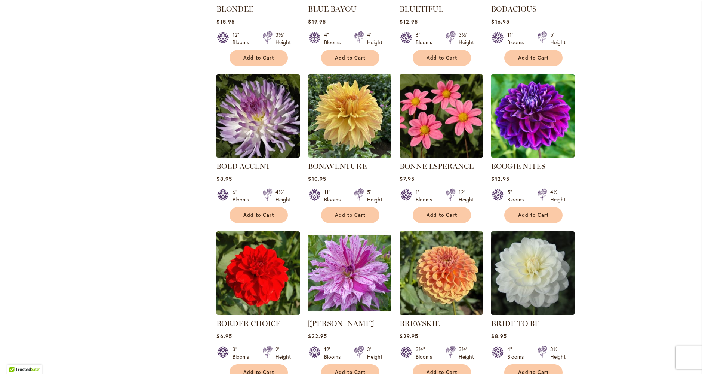
scroll to position [523, 0]
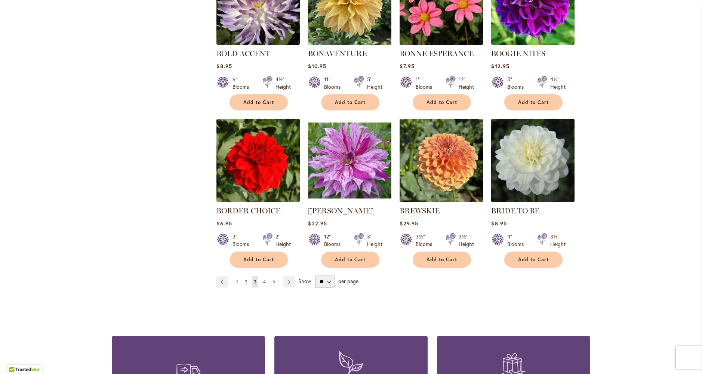
click at [245, 280] on span "2" at bounding box center [246, 282] width 2 height 6
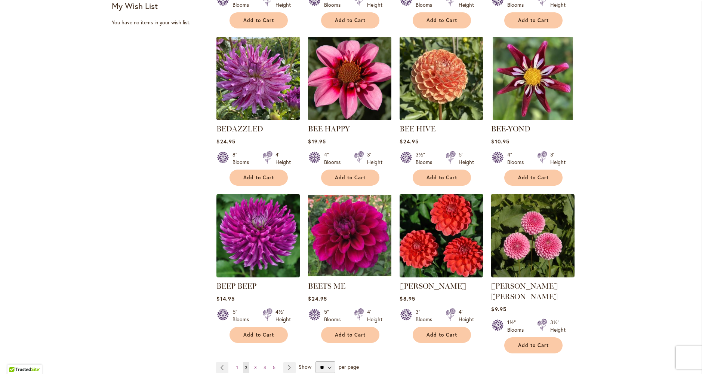
scroll to position [460, 0]
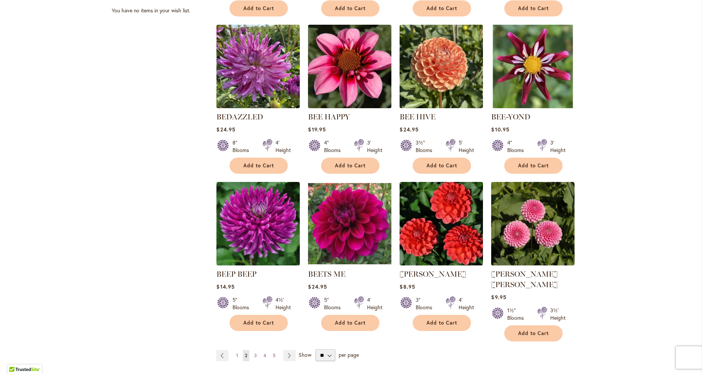
click at [236, 352] on span "1" at bounding box center [237, 355] width 2 height 6
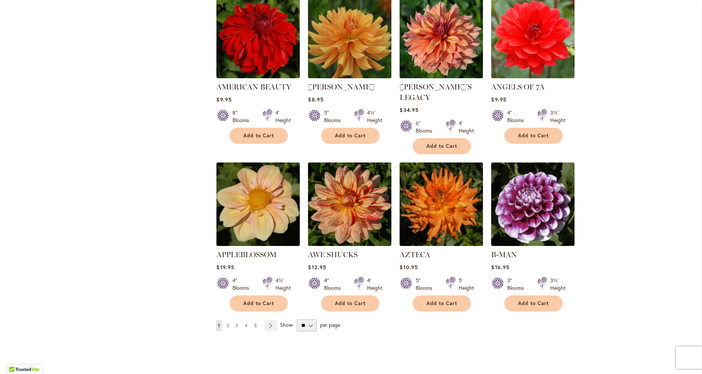
scroll to position [560, 0]
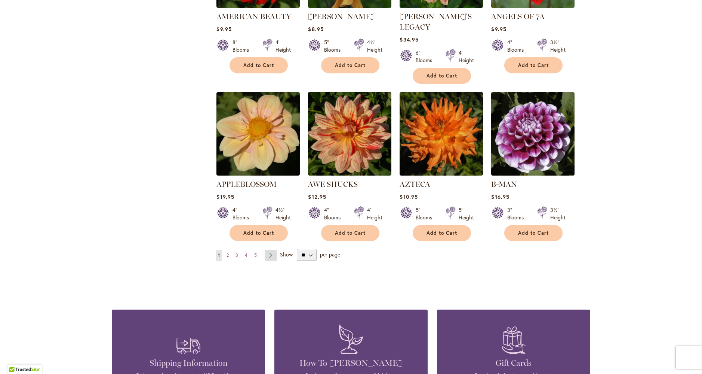
click at [268, 249] on link "Page Next" at bounding box center [271, 254] width 12 height 11
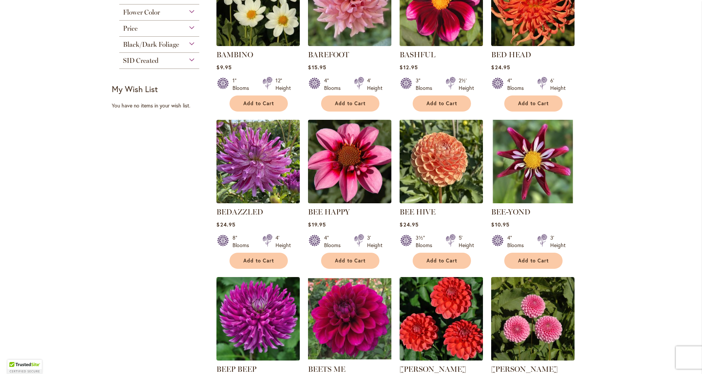
scroll to position [715, 0]
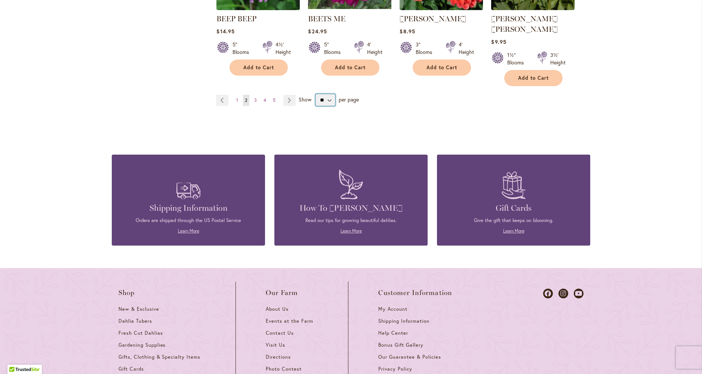
select select "**"
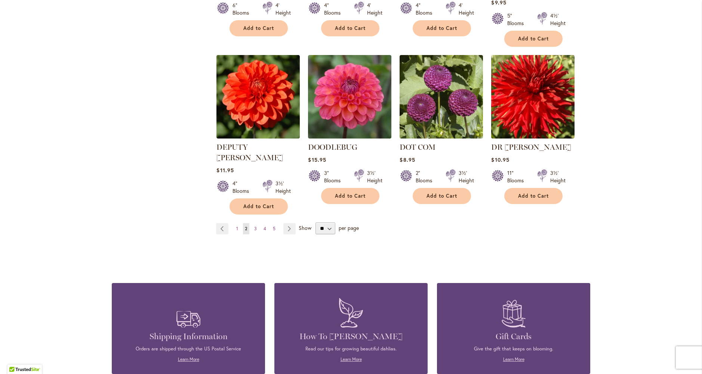
scroll to position [1908, 0]
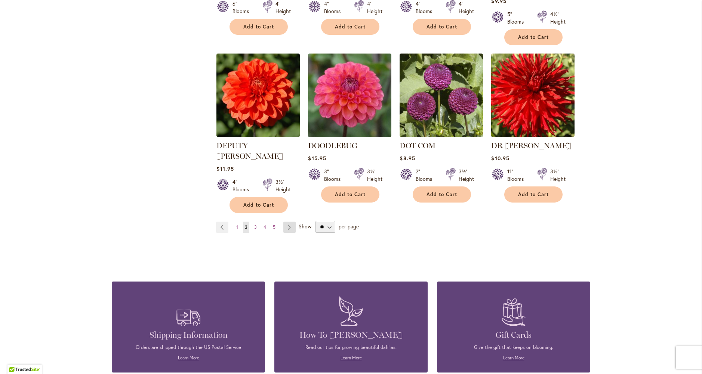
click at [287, 221] on link "Page Next" at bounding box center [289, 226] width 12 height 11
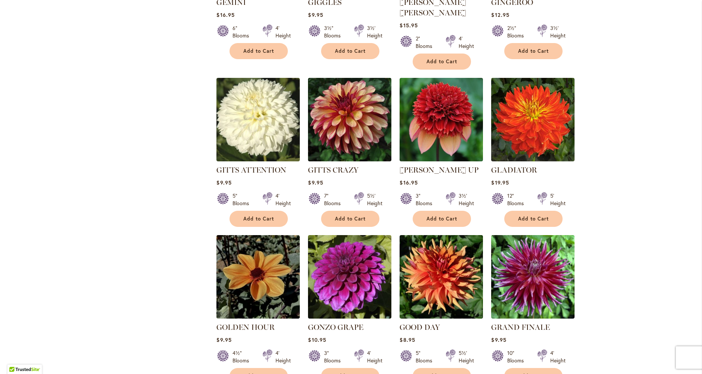
scroll to position [1986, 0]
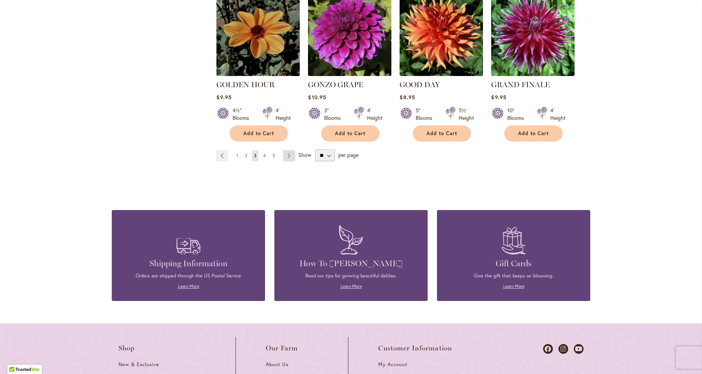
click at [284, 150] on link "Page Next" at bounding box center [289, 155] width 12 height 11
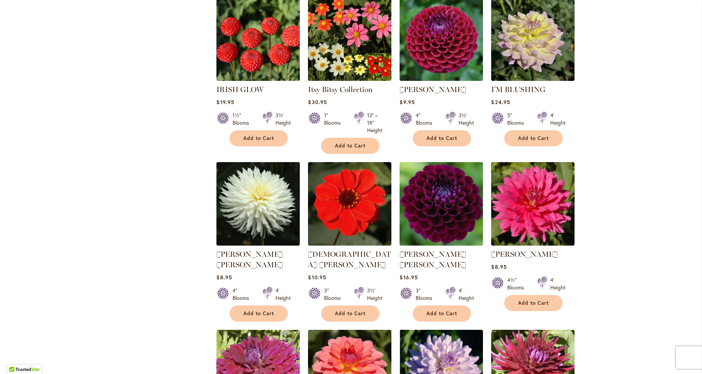
scroll to position [1861, 0]
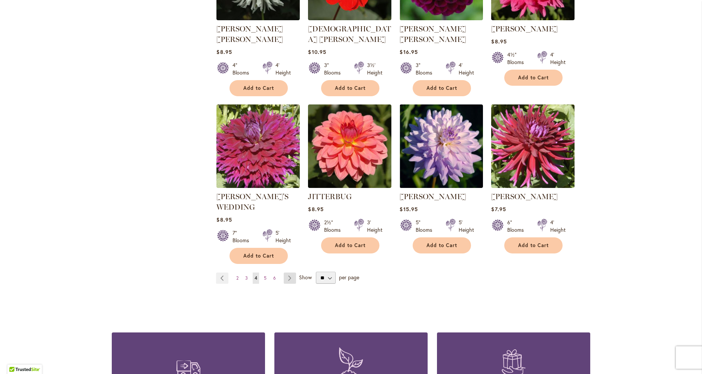
click at [287, 272] on link "Page Next" at bounding box center [290, 277] width 12 height 11
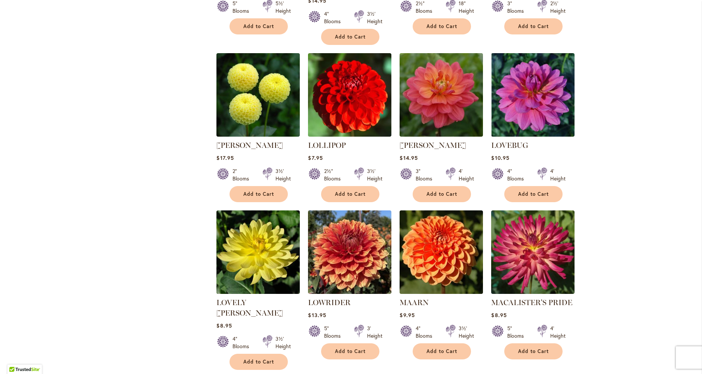
scroll to position [1162, 0]
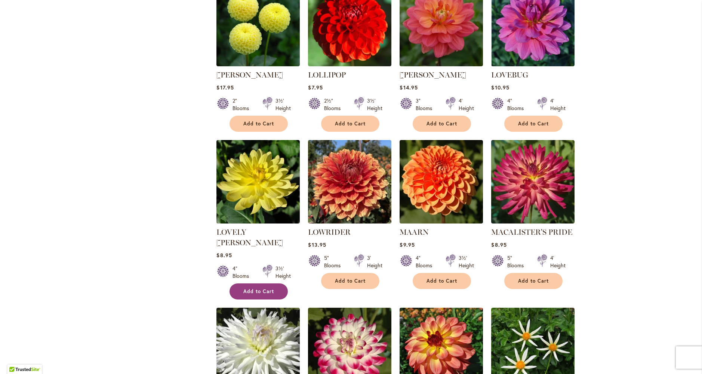
click at [243, 288] on span "Add to Cart" at bounding box center [258, 291] width 31 height 6
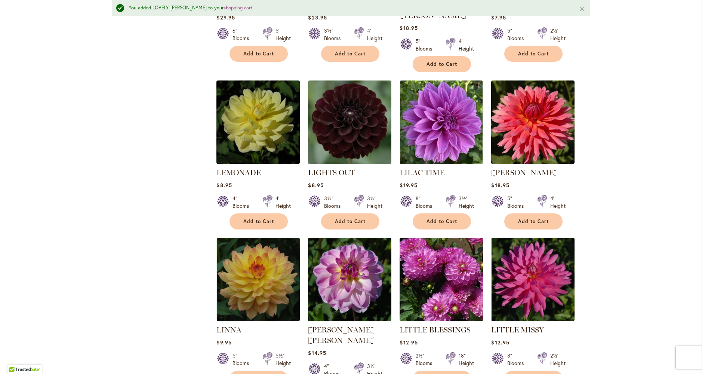
scroll to position [789, 0]
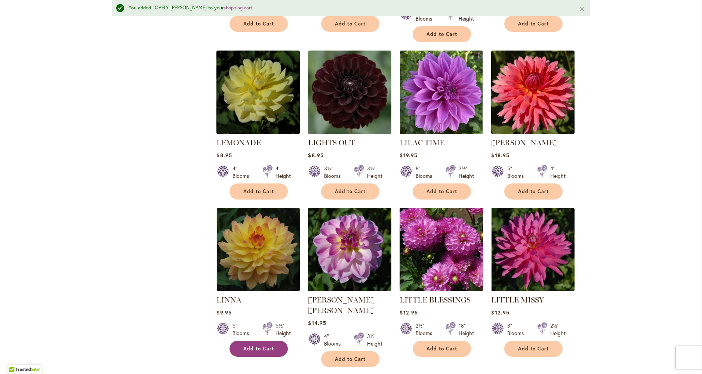
click at [257, 345] on span "Add to Cart" at bounding box center [258, 348] width 31 height 6
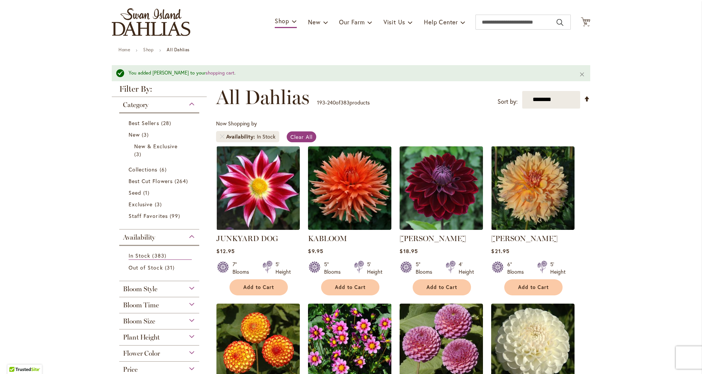
scroll to position [0, 0]
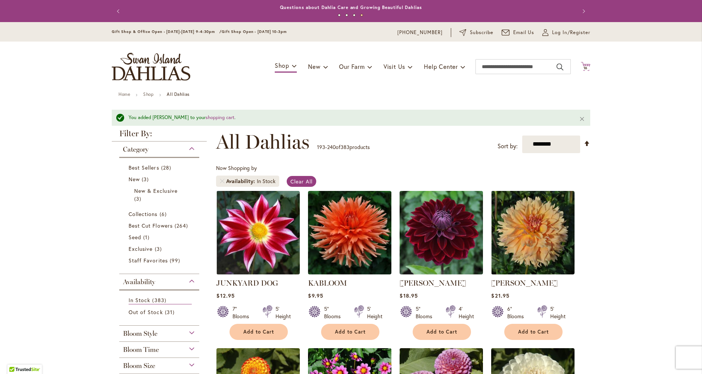
click at [585, 66] on span "16 16 items" at bounding box center [585, 68] width 7 height 4
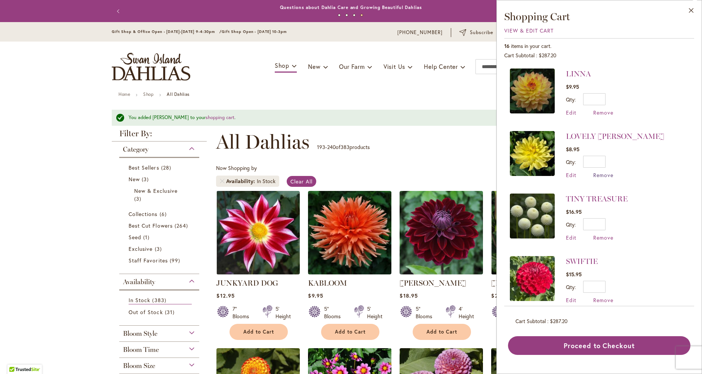
click at [603, 174] on span "Remove" at bounding box center [603, 174] width 20 height 7
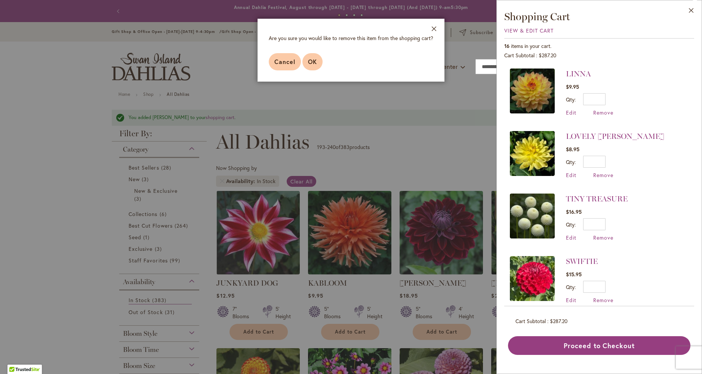
click at [310, 63] on span "OK" at bounding box center [312, 62] width 9 height 8
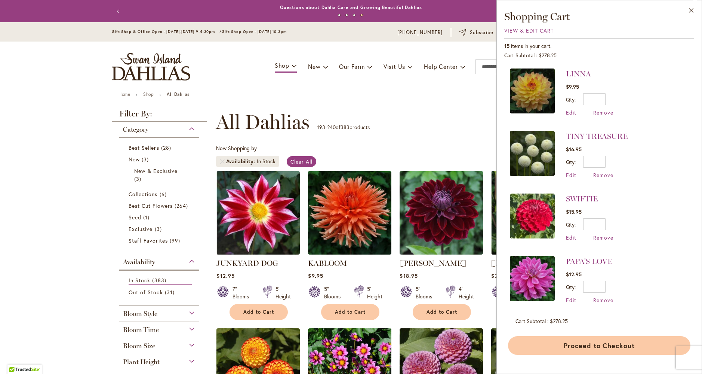
click at [618, 345] on button "Proceed to Checkout" at bounding box center [599, 345] width 182 height 19
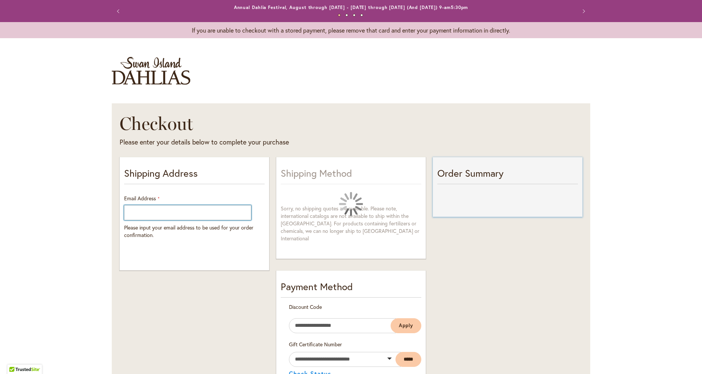
select select "**"
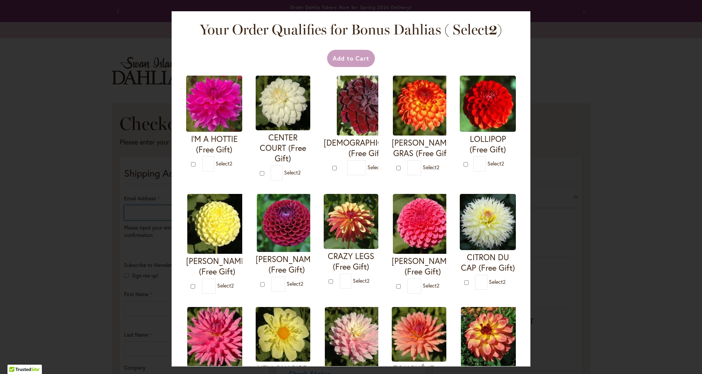
type input "**********"
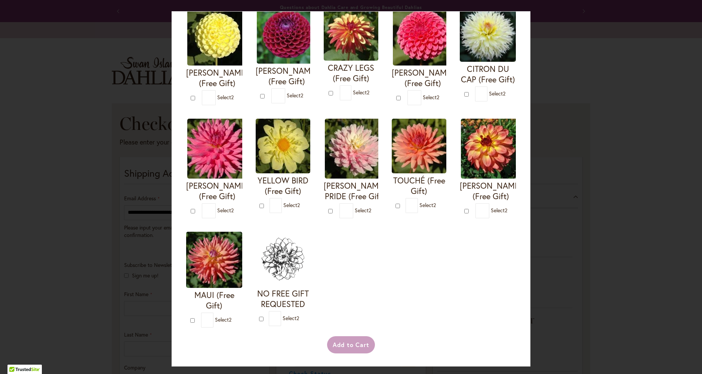
scroll to position [280, 0]
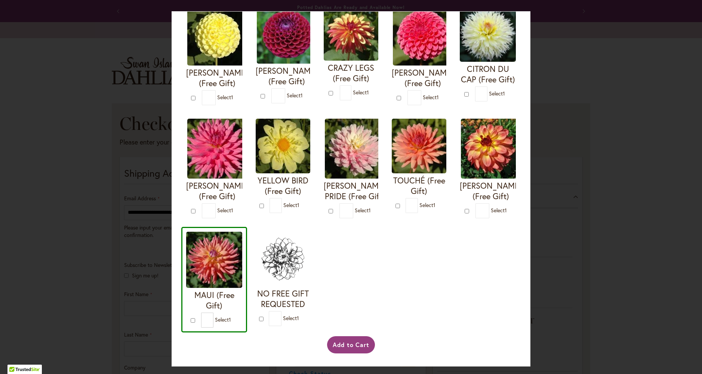
click at [242, 289] on h4 "MAUI (Free Gift)" at bounding box center [214, 299] width 56 height 21
type input "*"
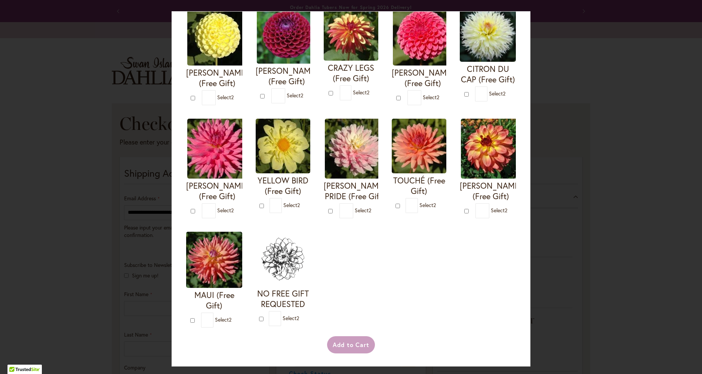
type input "*"
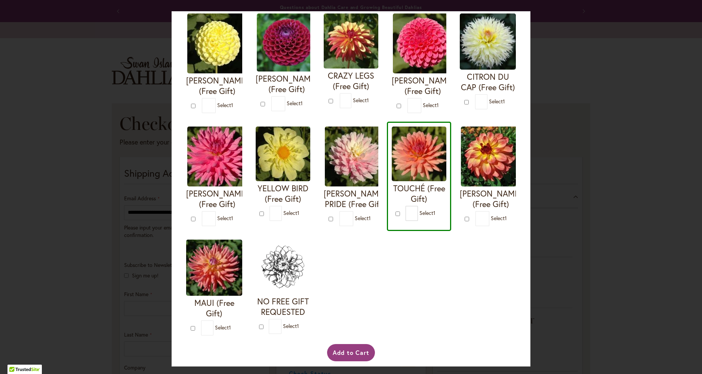
scroll to position [182, 0]
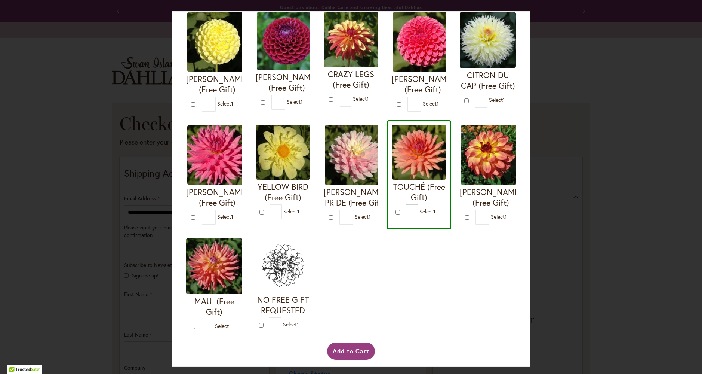
type input "*"
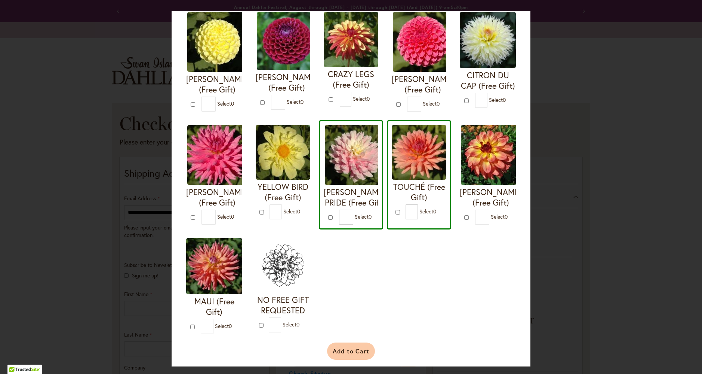
scroll to position [309, 0]
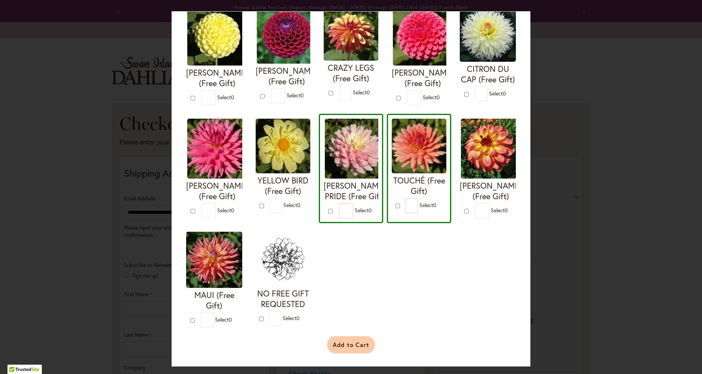
click at [336, 346] on button "Add to Cart" at bounding box center [351, 344] width 48 height 17
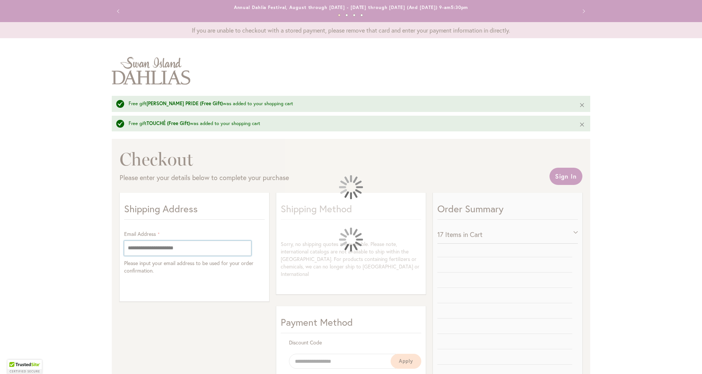
select select "**"
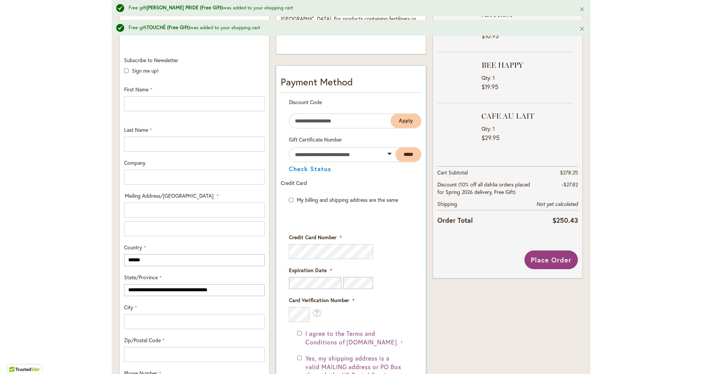
scroll to position [242, 0]
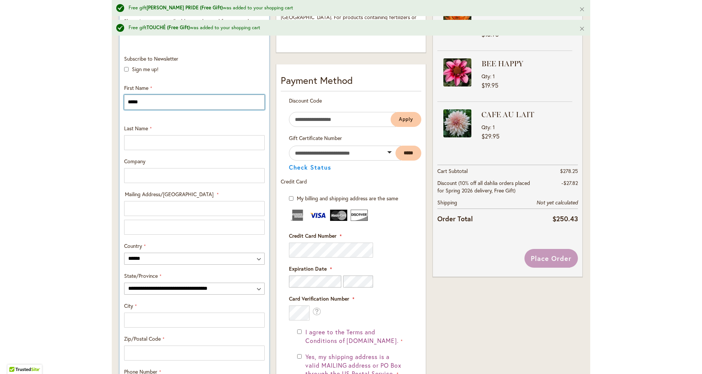
type input "*****"
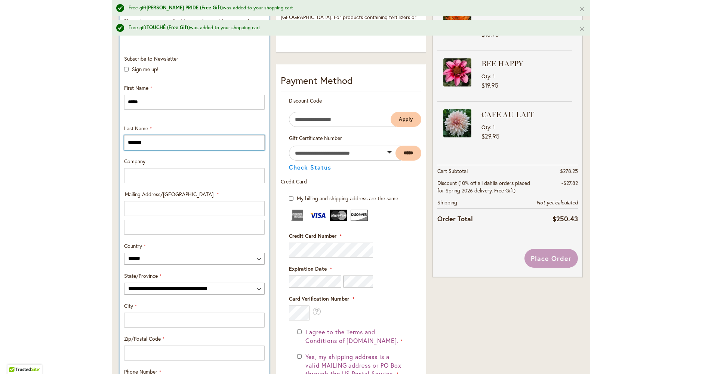
type input "*******"
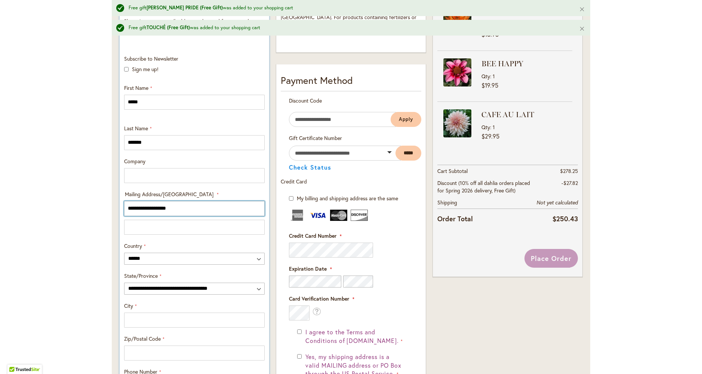
type input "**********"
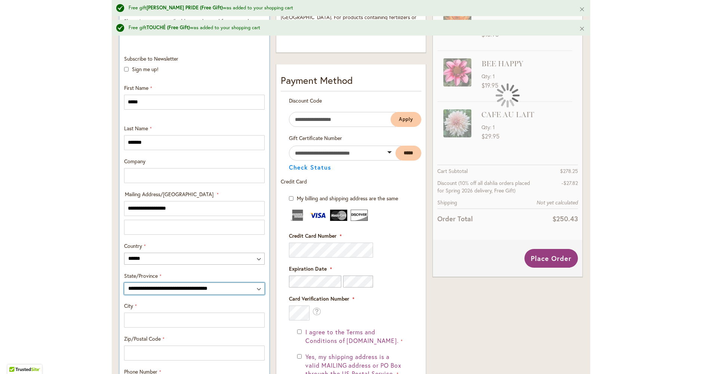
select select "**"
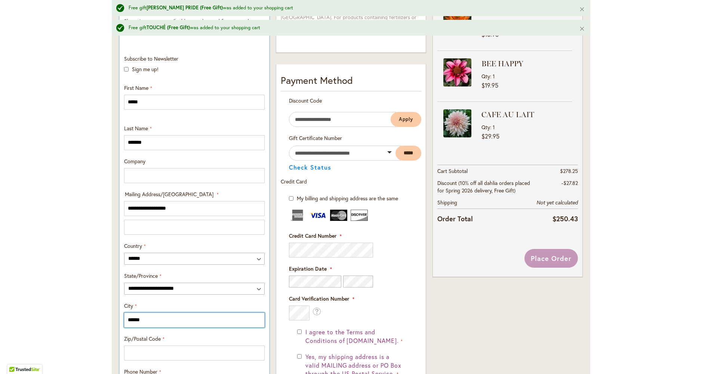
type input "******"
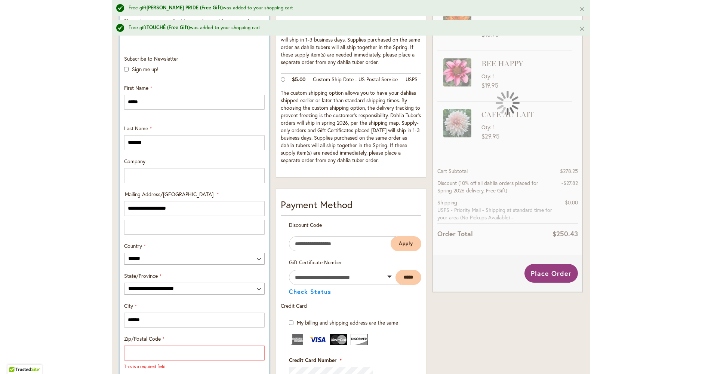
scroll to position [243, 0]
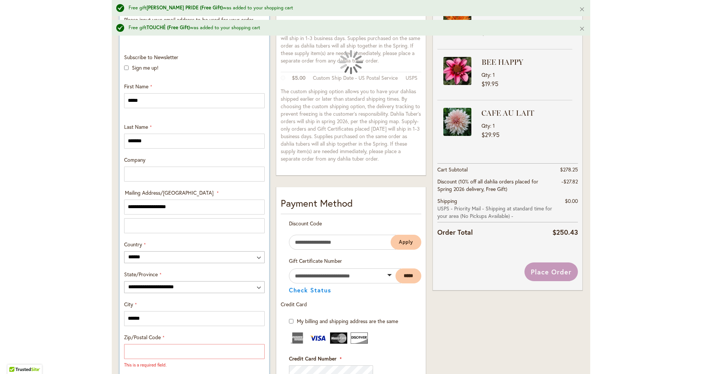
type input "**********"
click at [150, 318] on input "******" at bounding box center [194, 318] width 141 height 15
type input "*******"
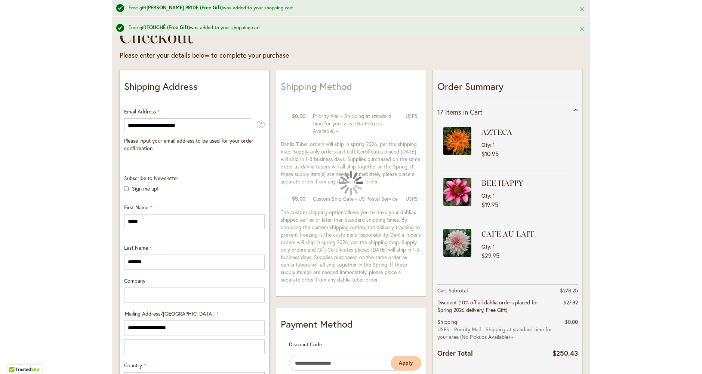
scroll to position [50, 0]
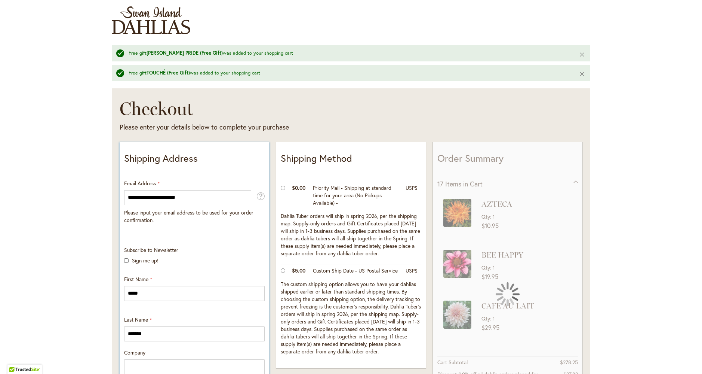
type input "*****"
click at [202, 197] on input "**********" at bounding box center [187, 197] width 127 height 15
type input "**********"
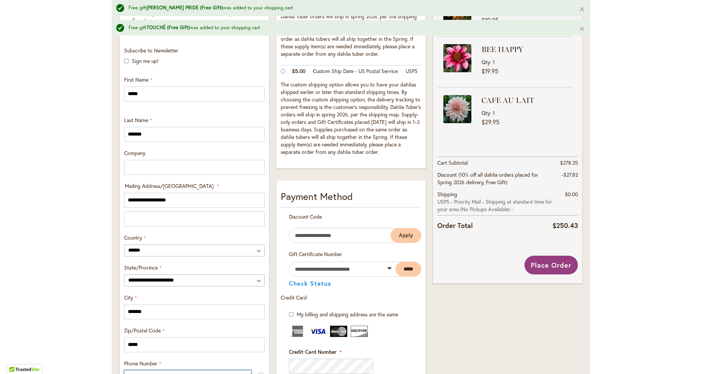
scroll to position [388, 0]
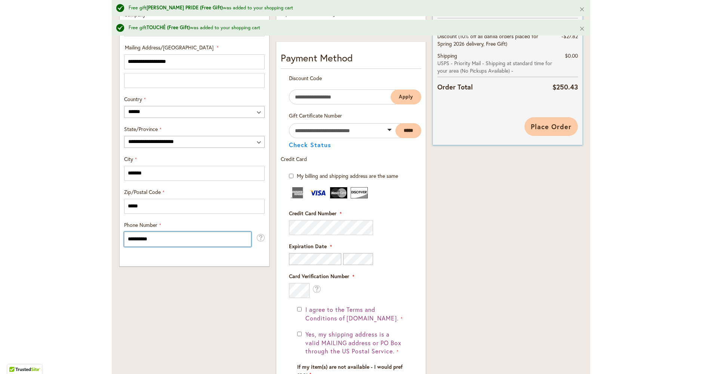
type input "**********"
click at [553, 126] on span "Place Order" at bounding box center [551, 126] width 41 height 9
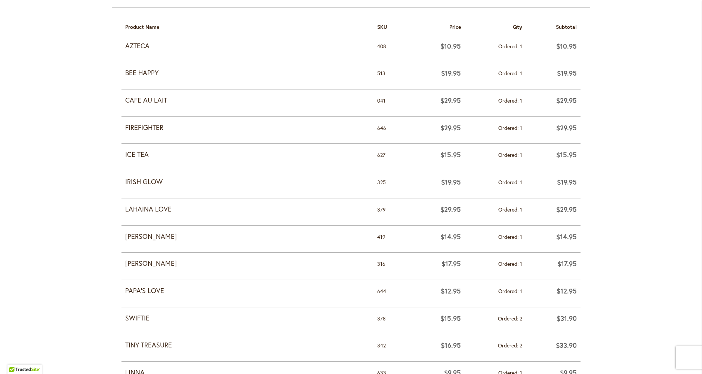
scroll to position [390, 0]
